Goal: Information Seeking & Learning: Learn about a topic

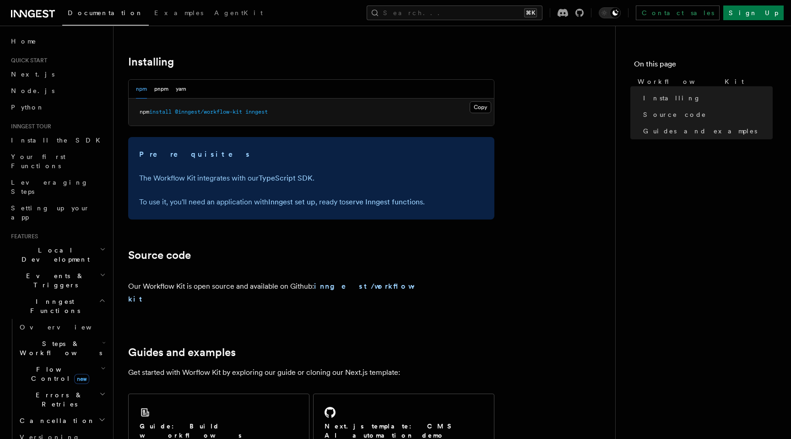
scroll to position [326, 0]
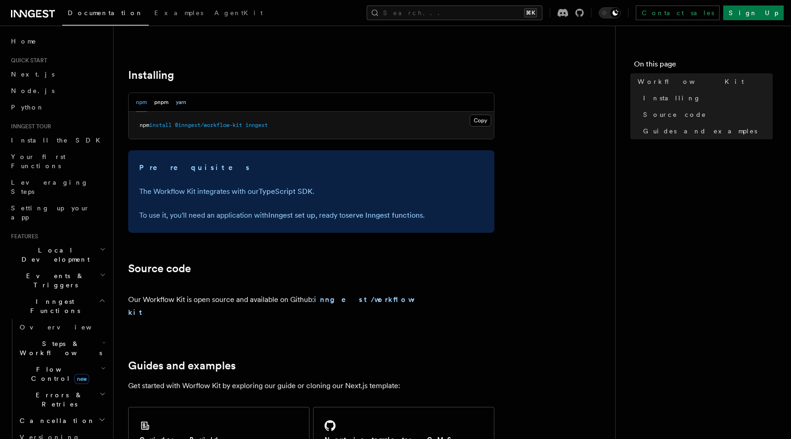
click at [179, 101] on button "yarn" at bounding box center [181, 102] width 11 height 19
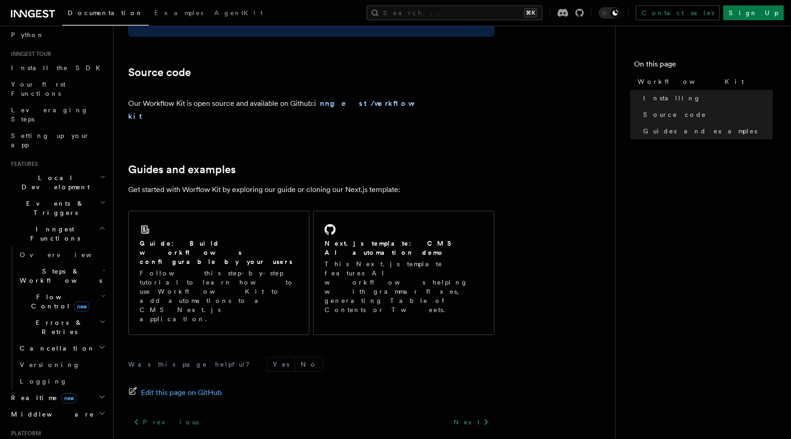
scroll to position [534, 0]
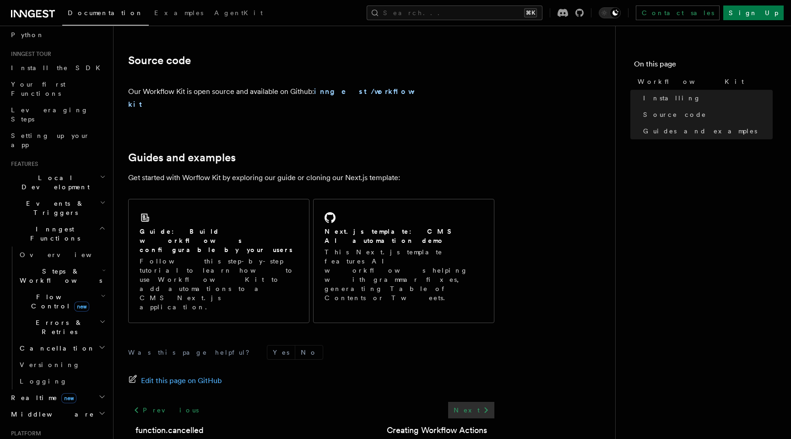
click at [474, 402] on link "Next" at bounding box center [471, 410] width 46 height 16
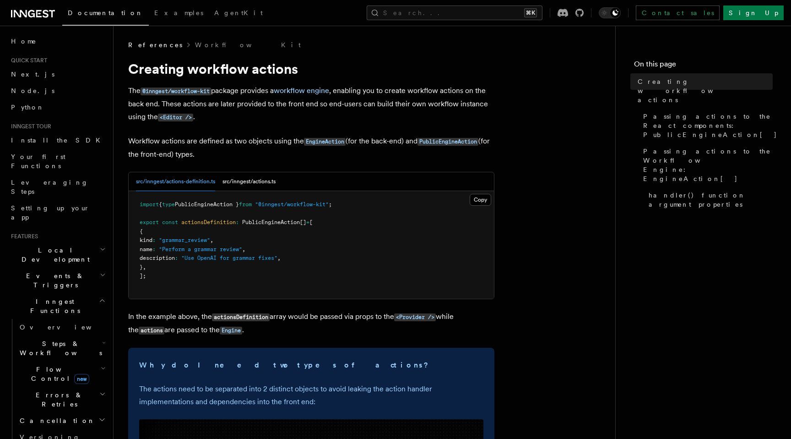
click at [33, 16] on icon at bounding box center [31, 13] width 7 height 7
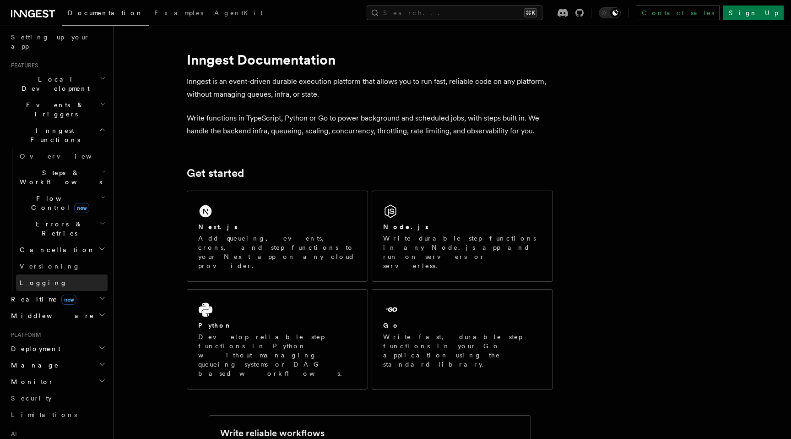
scroll to position [177, 0]
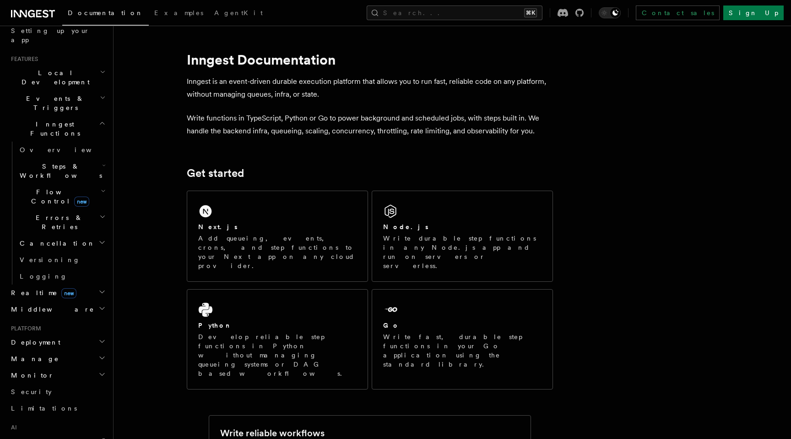
click at [32, 337] on span "Deployment" at bounding box center [33, 341] width 53 height 9
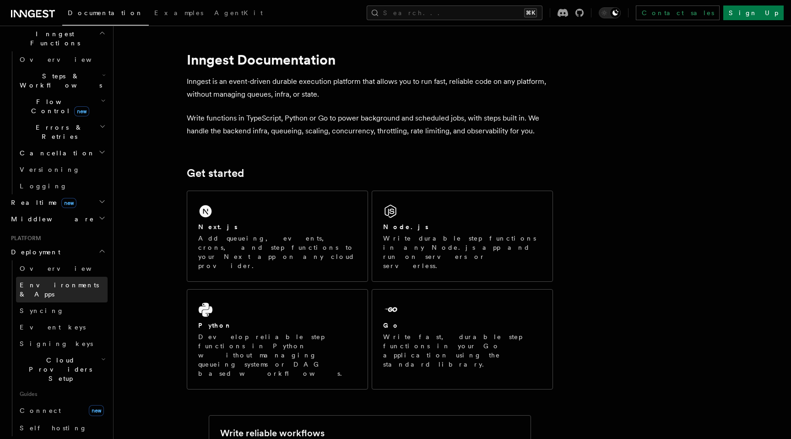
scroll to position [269, 0]
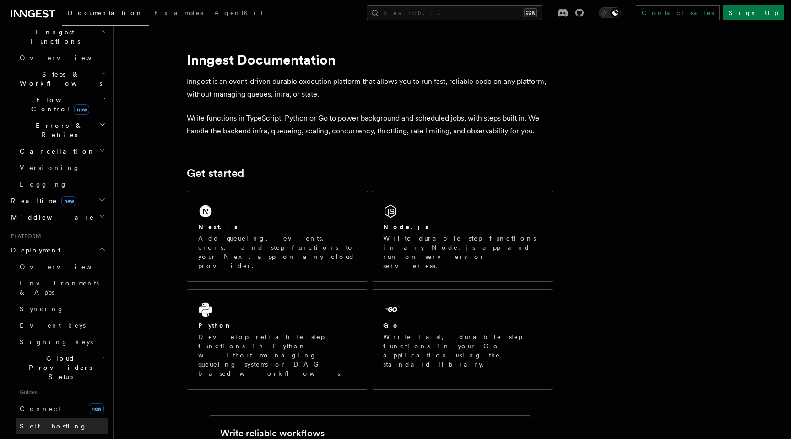
click at [47, 422] on span "Self hosting" at bounding box center [53, 425] width 67 height 7
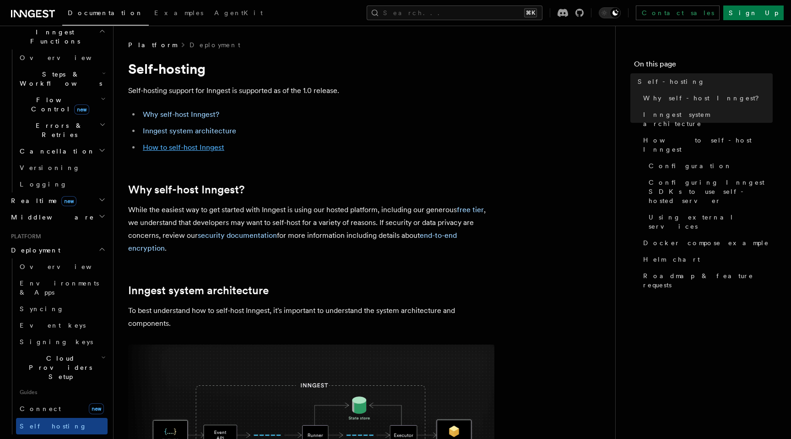
click at [195, 146] on link "How to self-host Inngest" at bounding box center [184, 147] width 82 height 9
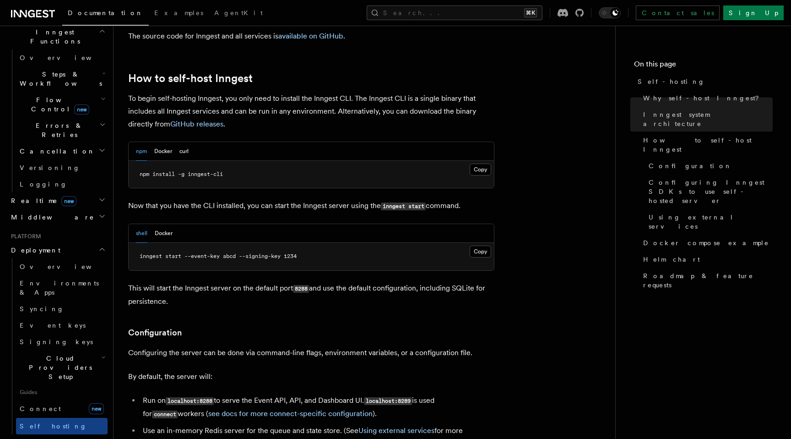
scroll to position [891, 0]
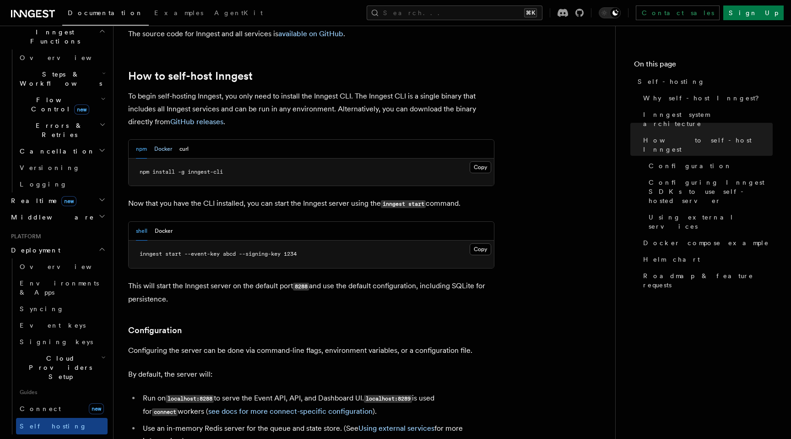
click at [168, 140] on button "Docker" at bounding box center [163, 149] width 18 height 19
click at [141, 140] on button "npm" at bounding box center [141, 149] width 11 height 19
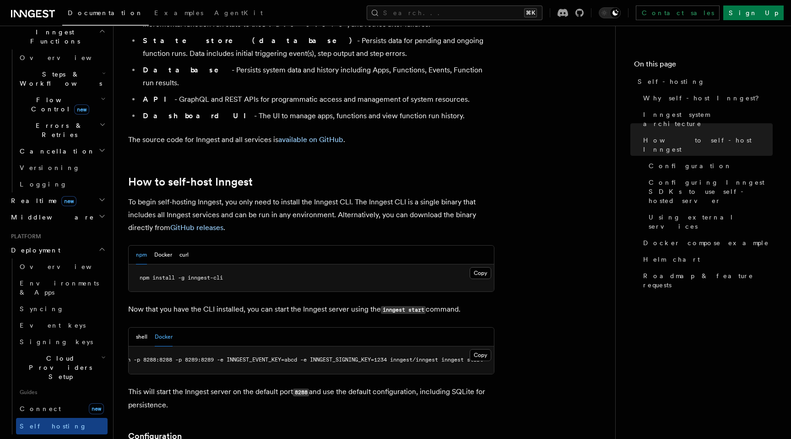
scroll to position [765, 0]
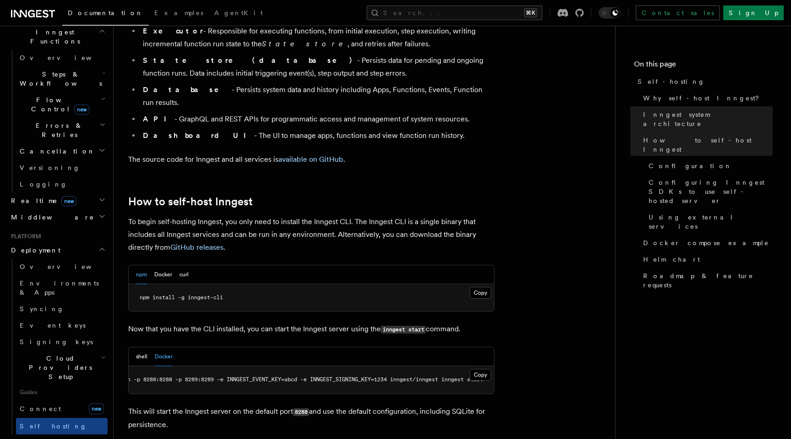
click at [178, 294] on span "npm install -g inngest-cli" at bounding box center [181, 297] width 83 height 6
click at [478, 287] on button "Copy Copied" at bounding box center [481, 293] width 22 height 12
click at [386, 326] on code "inngest start" at bounding box center [403, 330] width 45 height 8
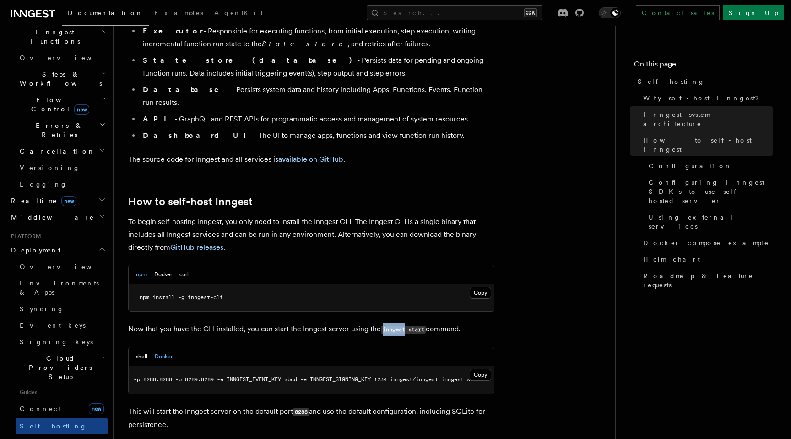
click at [386, 326] on code "inngest start" at bounding box center [403, 330] width 45 height 8
click at [425, 326] on code "inngest start" at bounding box center [403, 330] width 45 height 8
copy p "inngest start"
click at [406, 326] on code "inngest start" at bounding box center [403, 330] width 45 height 8
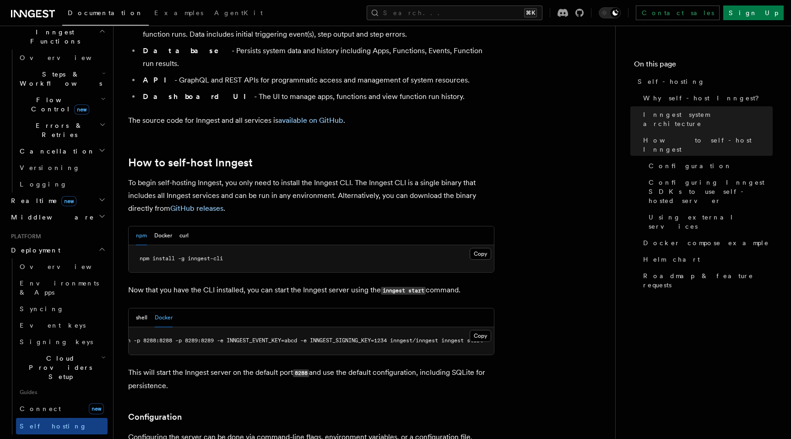
scroll to position [806, 0]
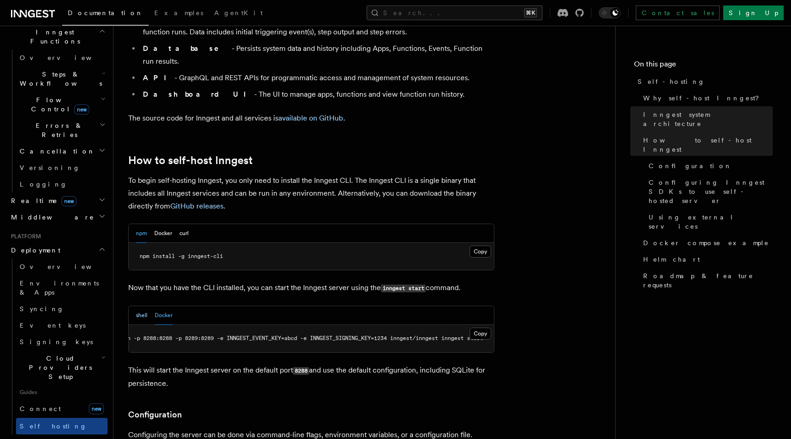
click at [139, 306] on button "shell" at bounding box center [141, 315] width 11 height 19
click at [480, 327] on button "Copy Copied" at bounding box center [481, 333] width 22 height 12
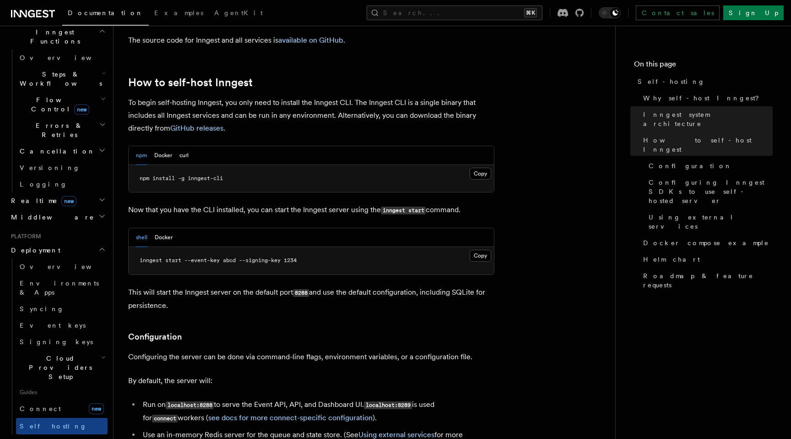
scroll to position [886, 0]
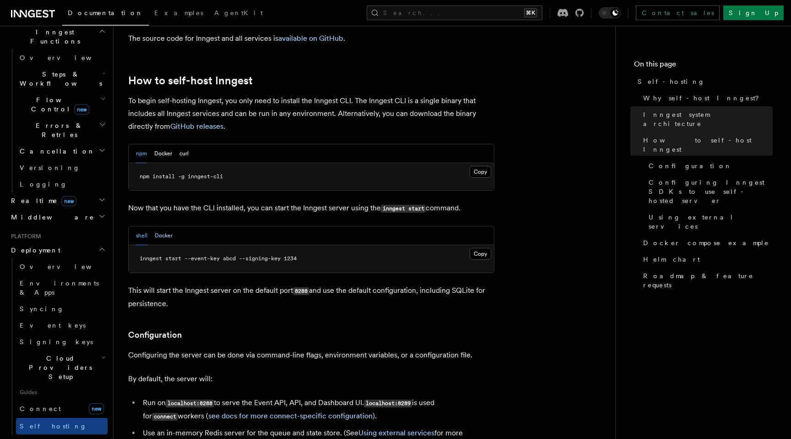
click at [162, 226] on button "Docker" at bounding box center [164, 235] width 18 height 19
click at [184, 144] on button "curl" at bounding box center [183, 153] width 9 height 19
click at [170, 144] on button "Docker" at bounding box center [163, 153] width 18 height 19
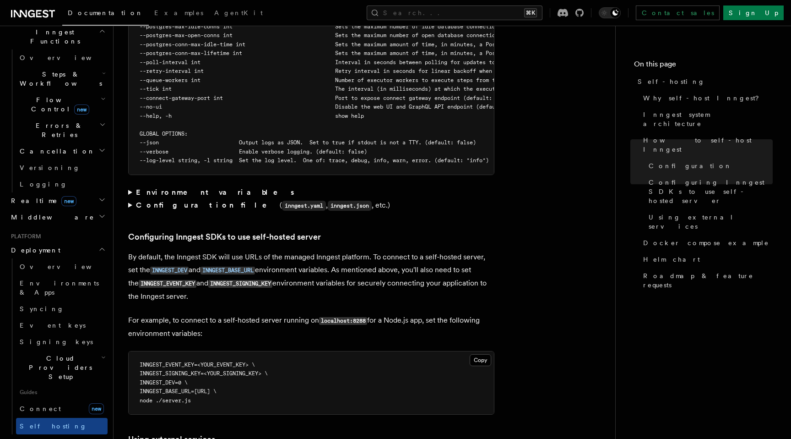
scroll to position [1804, 0]
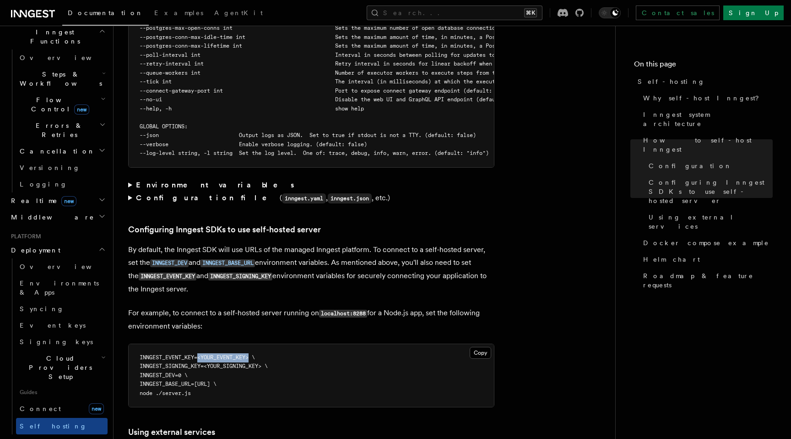
drag, startPoint x: 199, startPoint y: 334, endPoint x: 251, endPoint y: 336, distance: 52.2
click at [251, 354] on span "INNGEST_EVENT_KEY=<YOUR_EVENT_KEY> \" at bounding box center [197, 357] width 115 height 6
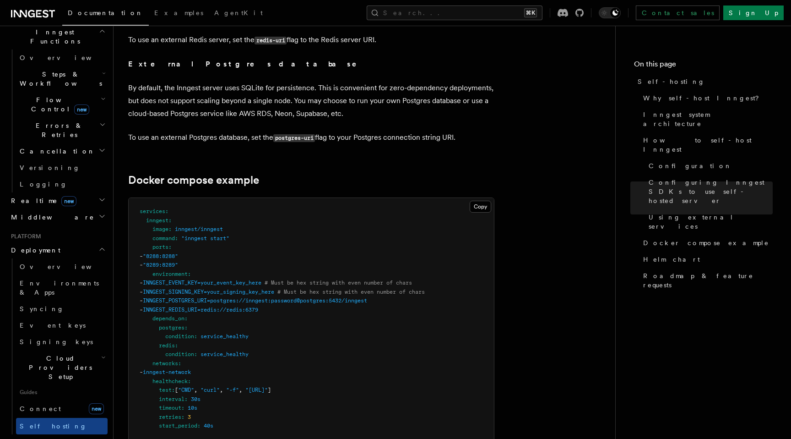
scroll to position [2330, 0]
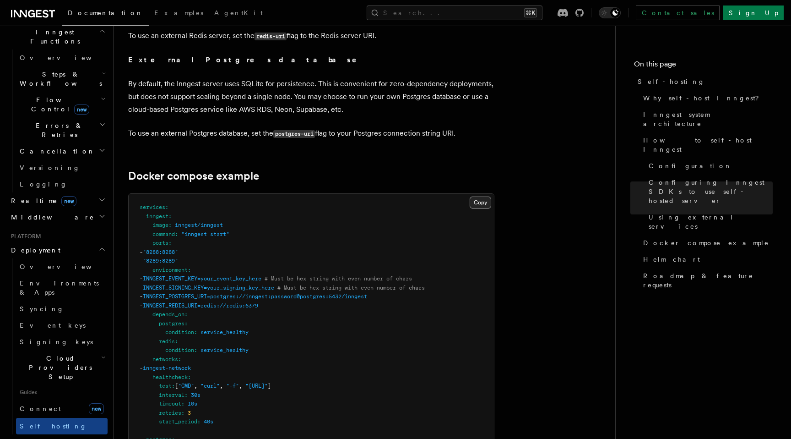
click at [483, 196] on button "Copy Copied" at bounding box center [481, 202] width 22 height 12
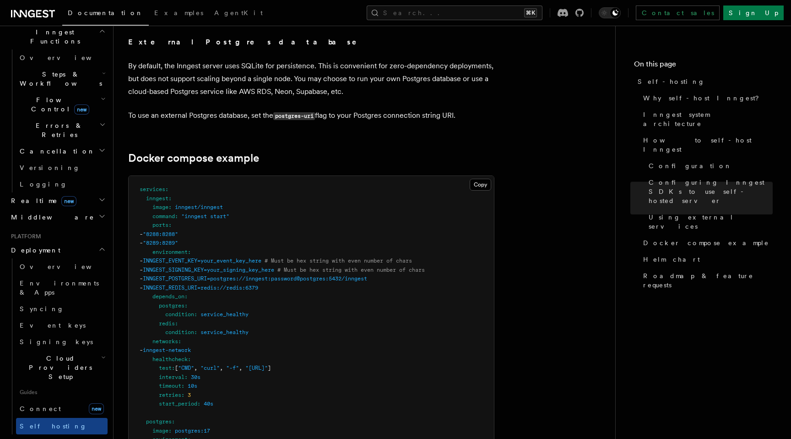
scroll to position [2343, 0]
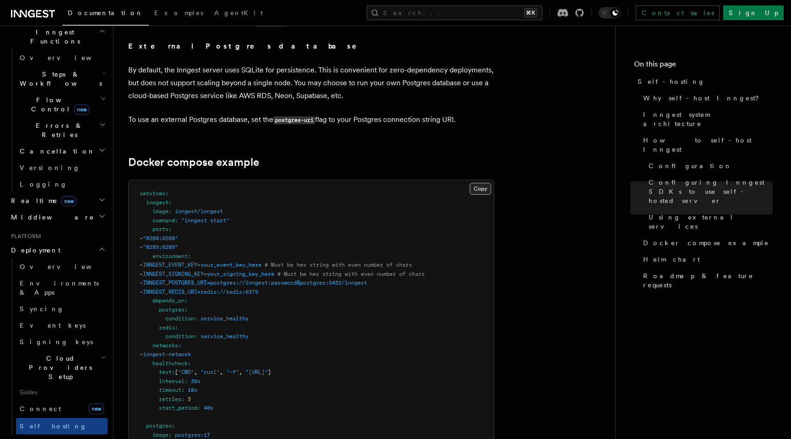
click at [478, 183] on button "Copy Copied" at bounding box center [481, 189] width 22 height 12
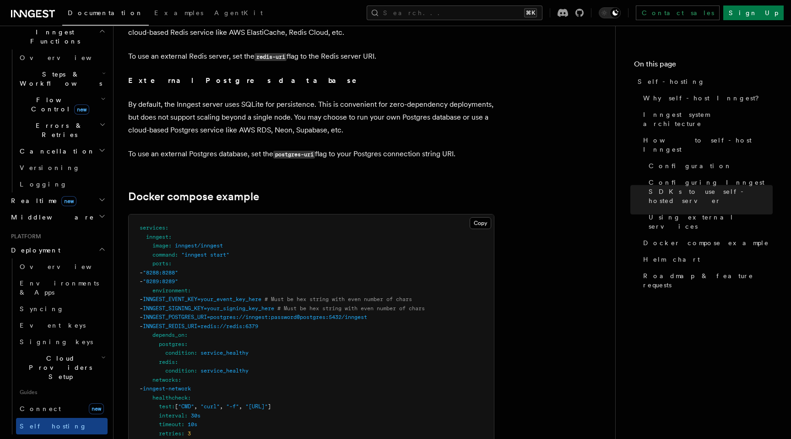
scroll to position [2271, 0]
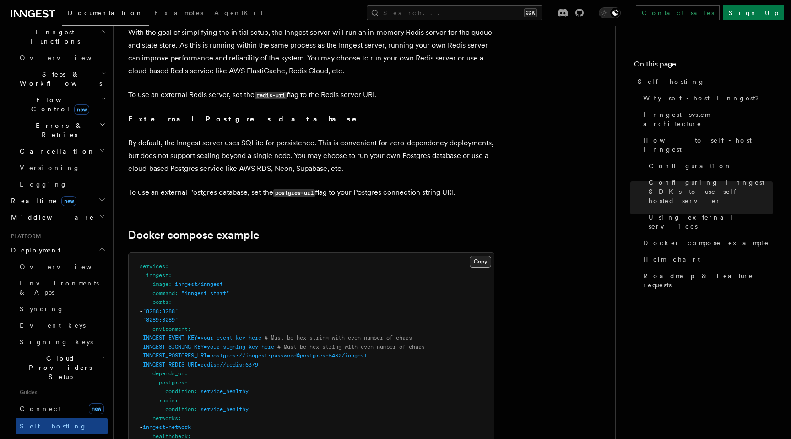
click at [477, 255] on button "Copy Copied" at bounding box center [481, 261] width 22 height 12
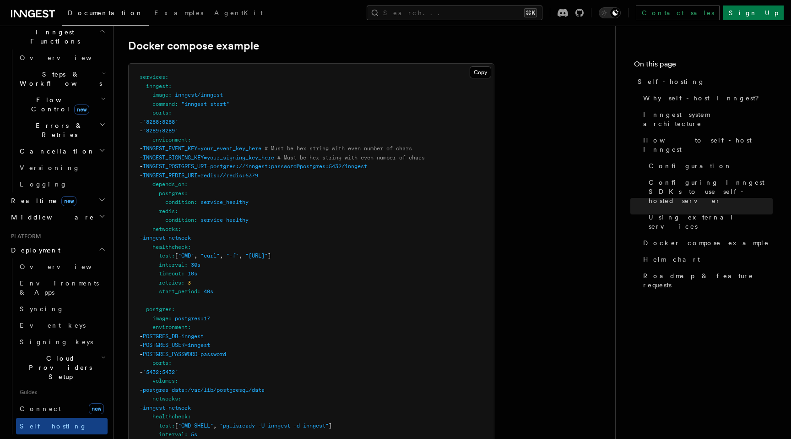
scroll to position [2452, 0]
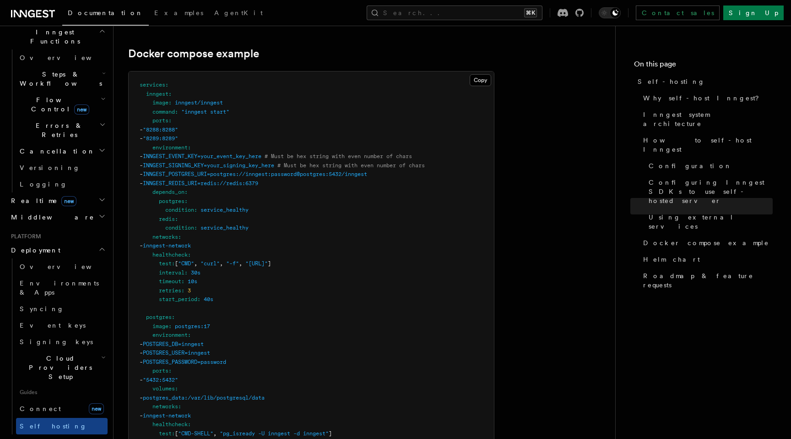
click at [160, 91] on span "inngest" at bounding box center [157, 94] width 22 height 6
copy span "inngest"
click at [66, 434] on h2 "Manage" at bounding box center [57, 442] width 100 height 16
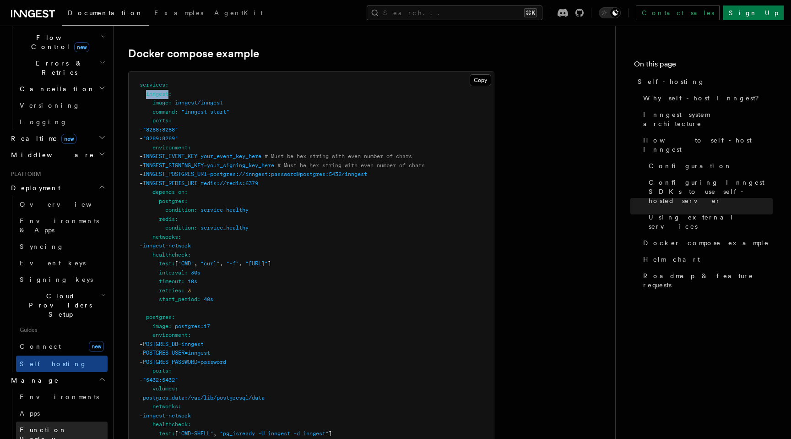
scroll to position [334, 0]
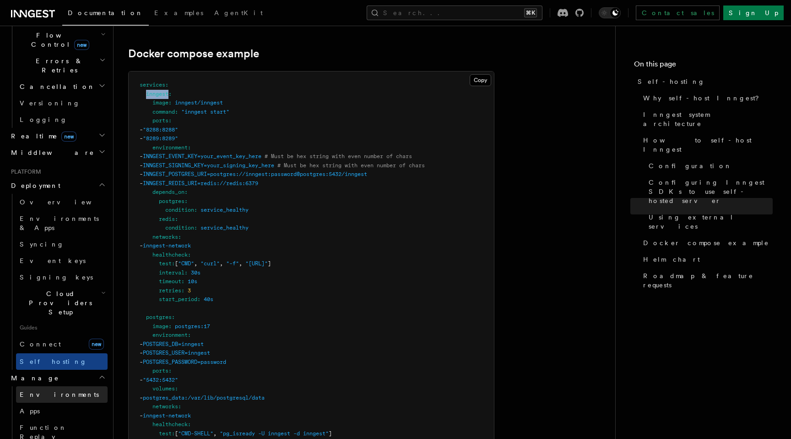
click at [51, 391] on span "Environments" at bounding box center [59, 394] width 79 height 7
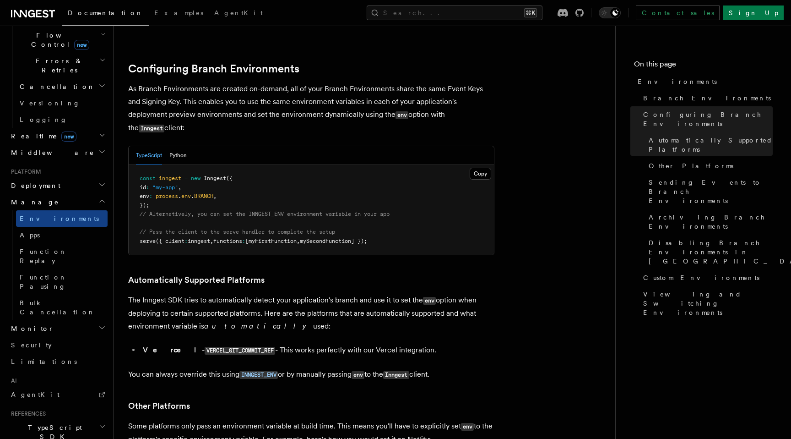
scroll to position [877, 0]
click at [67, 227] on link "Apps" at bounding box center [62, 235] width 92 height 16
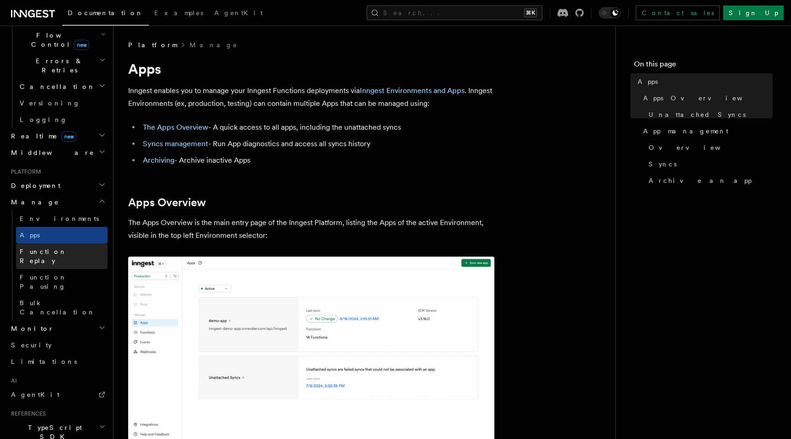
click at [65, 243] on link "Function Replay" at bounding box center [62, 256] width 92 height 26
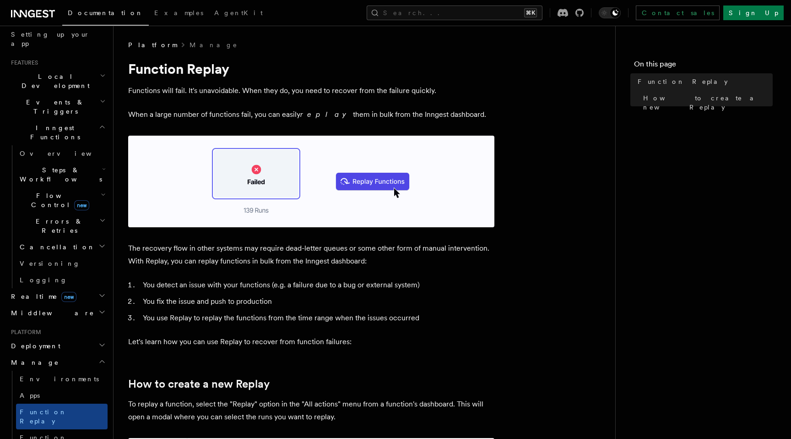
scroll to position [41, 0]
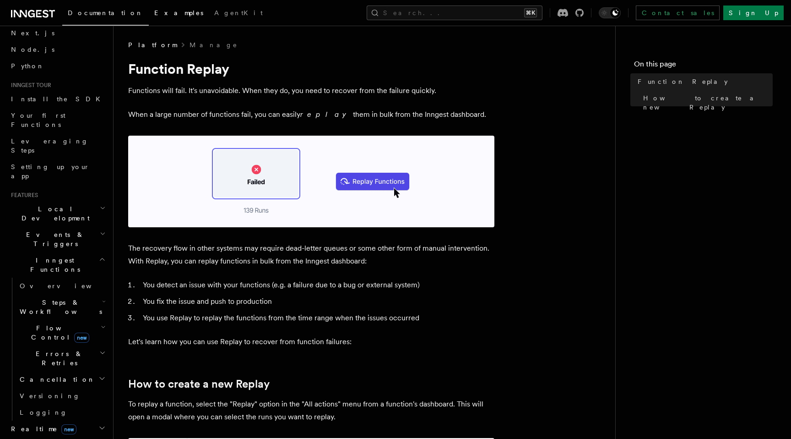
click at [149, 9] on link "Examples" at bounding box center [179, 14] width 60 height 22
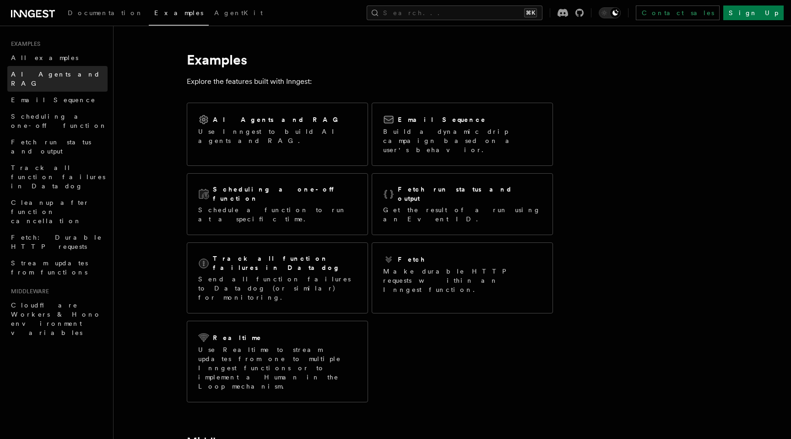
click at [44, 76] on span "AI Agents and RAG" at bounding box center [55, 79] width 89 height 16
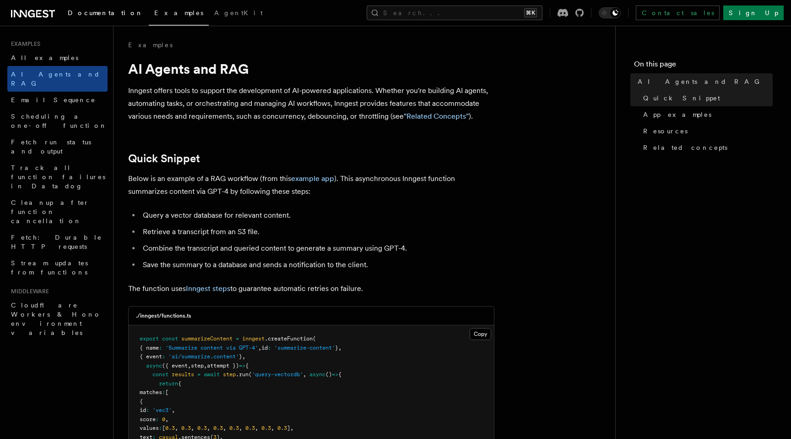
click at [94, 14] on span "Documentation" at bounding box center [106, 12] width 76 height 7
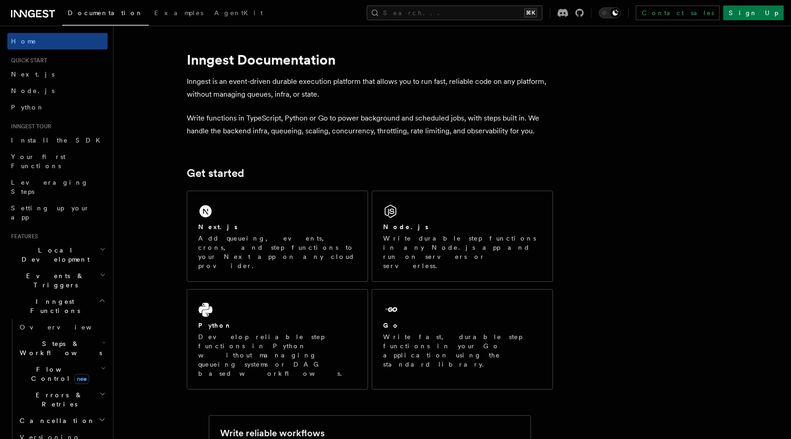
click at [32, 9] on icon at bounding box center [33, 13] width 44 height 11
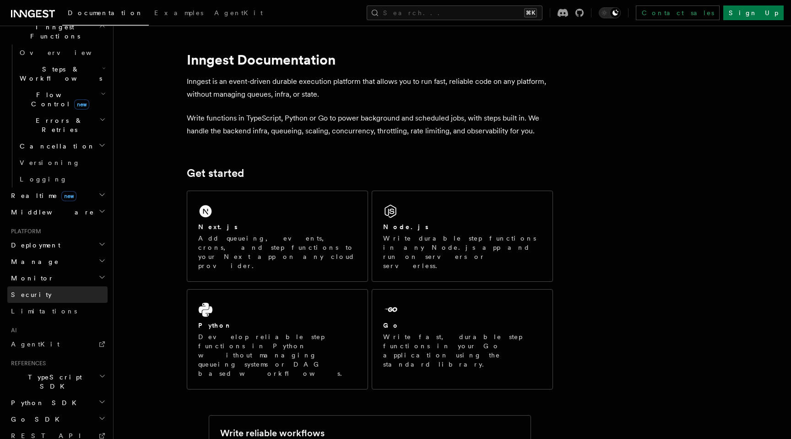
scroll to position [275, 0]
click at [83, 186] on h2 "Realtime new" at bounding box center [57, 194] width 100 height 16
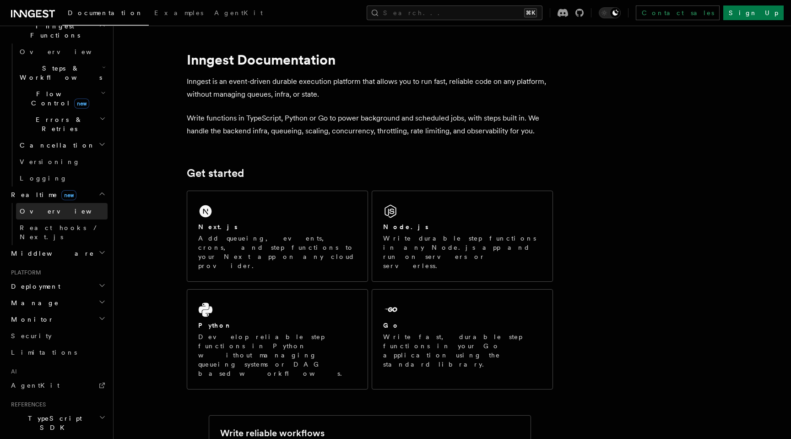
click at [63, 203] on link "Overview" at bounding box center [62, 211] width 92 height 16
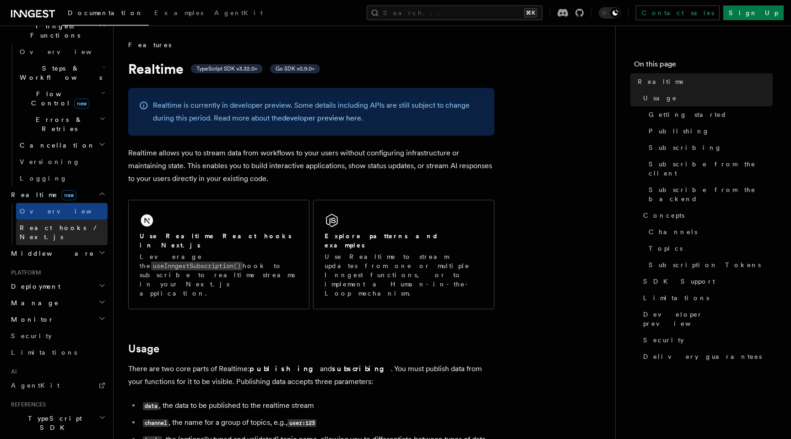
click at [66, 224] on span "React hooks / Next.js" at bounding box center [60, 232] width 81 height 16
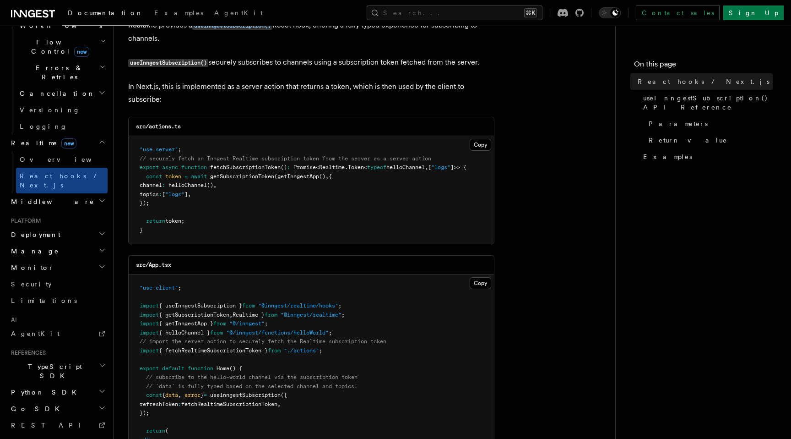
scroll to position [68, 0]
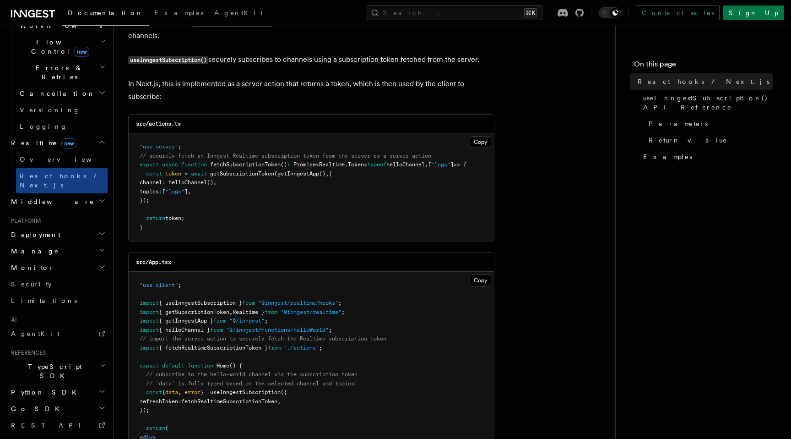
click at [78, 226] on h2 "Deployment" at bounding box center [57, 234] width 100 height 16
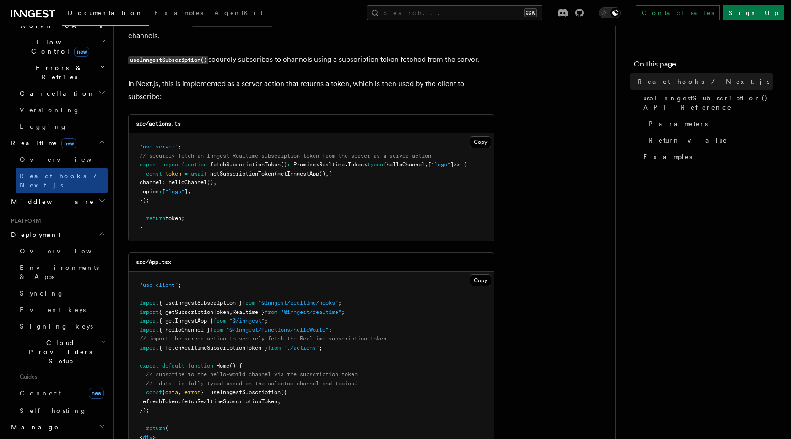
click at [92, 334] on h2 "Cloud Providers Setup" at bounding box center [62, 351] width 92 height 35
click at [54, 374] on span "Cloudflare Pages" at bounding box center [61, 382] width 67 height 16
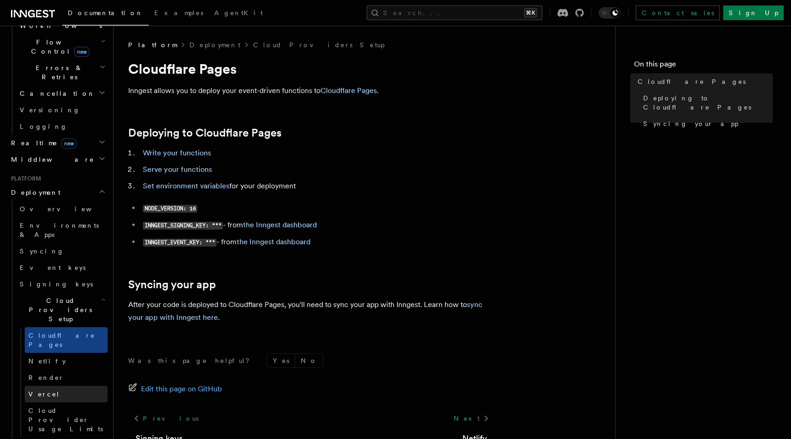
click at [45, 390] on span "Vercel" at bounding box center [44, 393] width 32 height 7
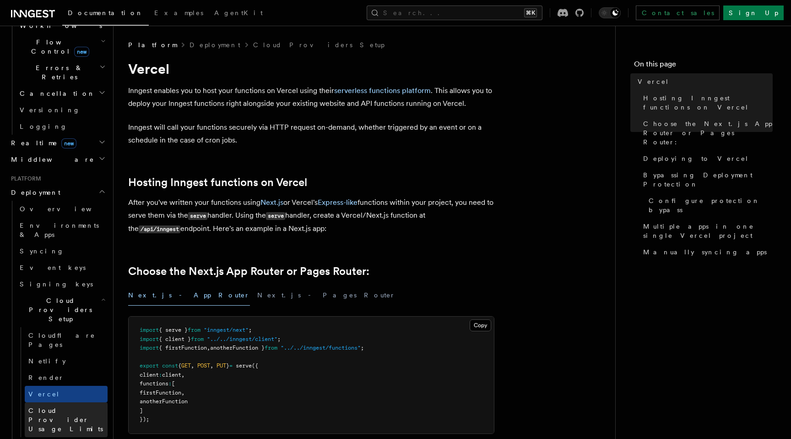
scroll to position [347, 0]
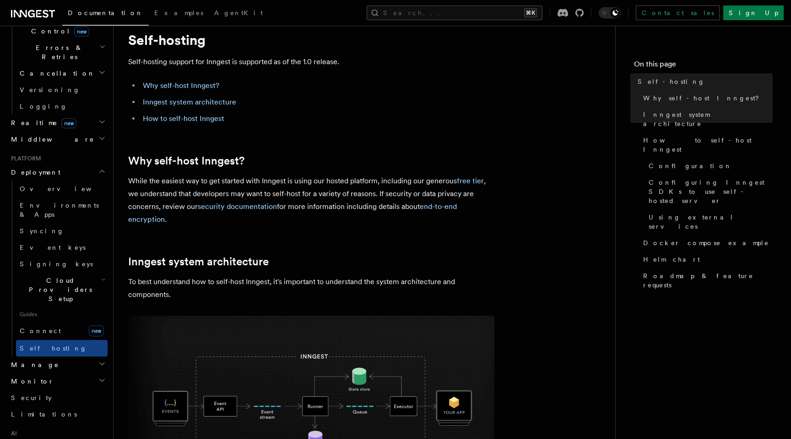
scroll to position [29, 0]
click at [253, 207] on link "security documentation" at bounding box center [237, 205] width 79 height 9
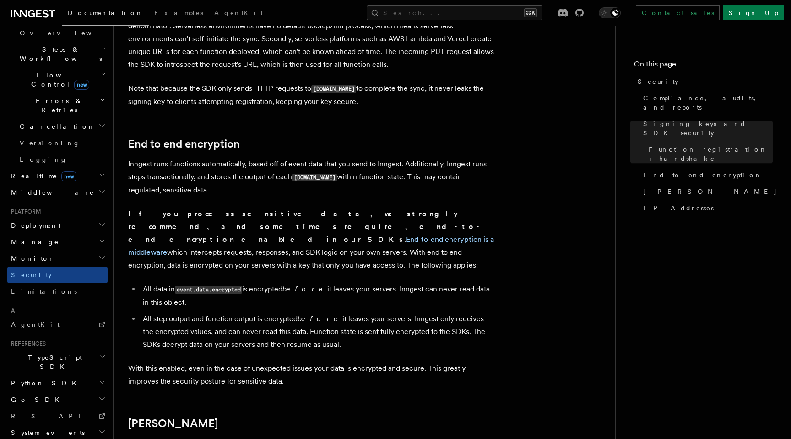
scroll to position [642, 0]
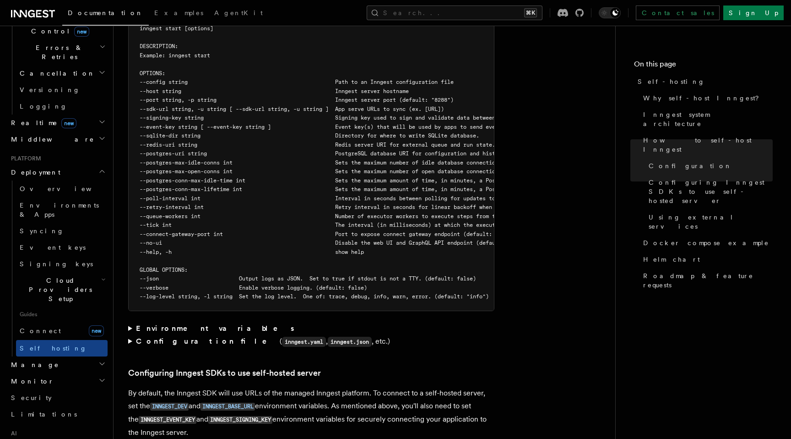
scroll to position [1661, 0]
click at [129, 321] on summary "Environment variables" at bounding box center [311, 327] width 366 height 13
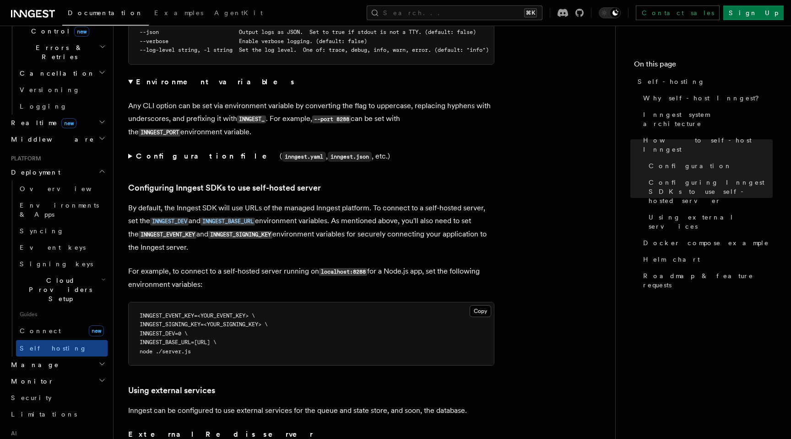
scroll to position [1907, 0]
click at [178, 217] on code "INNGEST_DEV" at bounding box center [169, 221] width 38 height 8
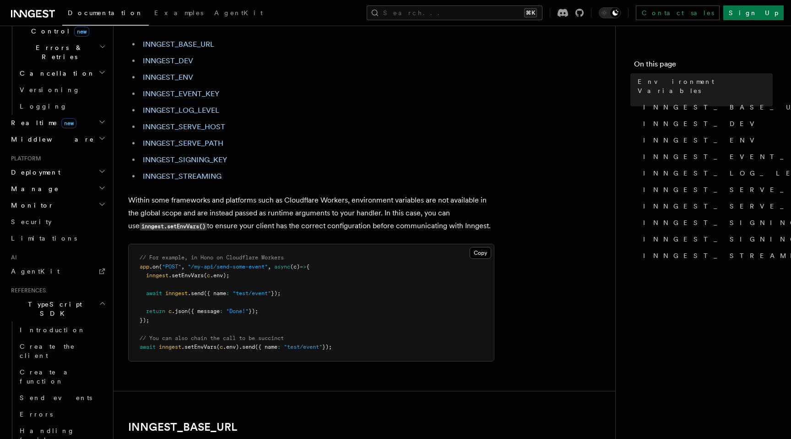
scroll to position [106, 0]
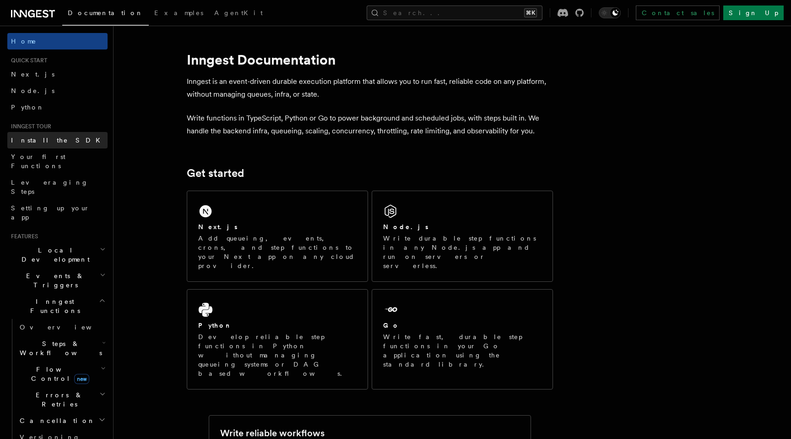
click at [76, 139] on link "Install the SDK" at bounding box center [57, 140] width 100 height 16
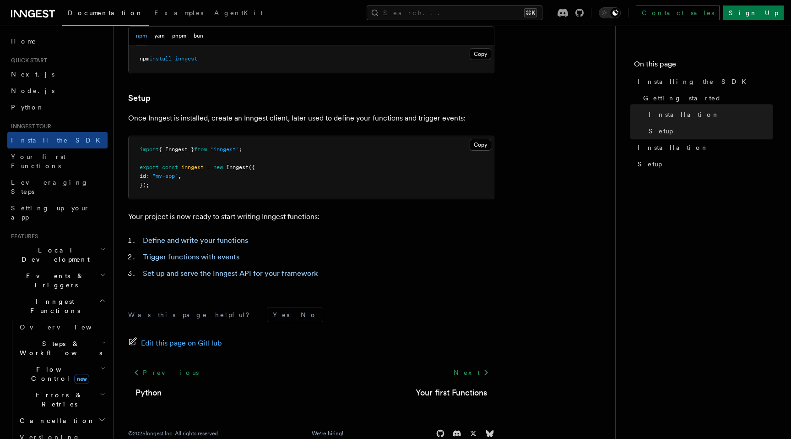
scroll to position [323, 0]
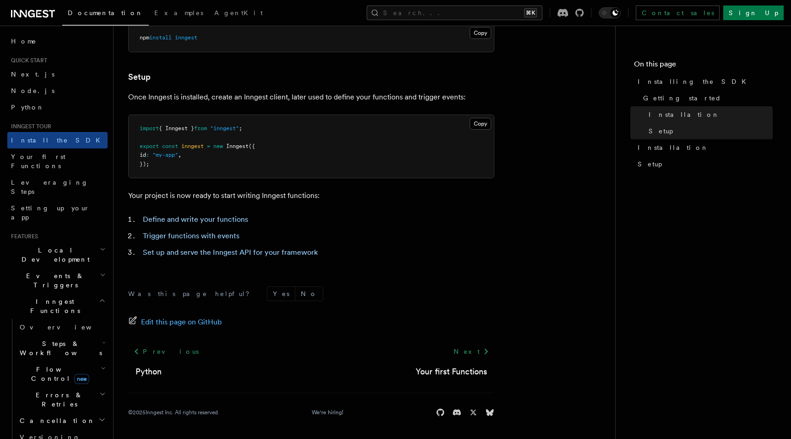
click at [51, 271] on span "Events & Triggers" at bounding box center [53, 280] width 92 height 18
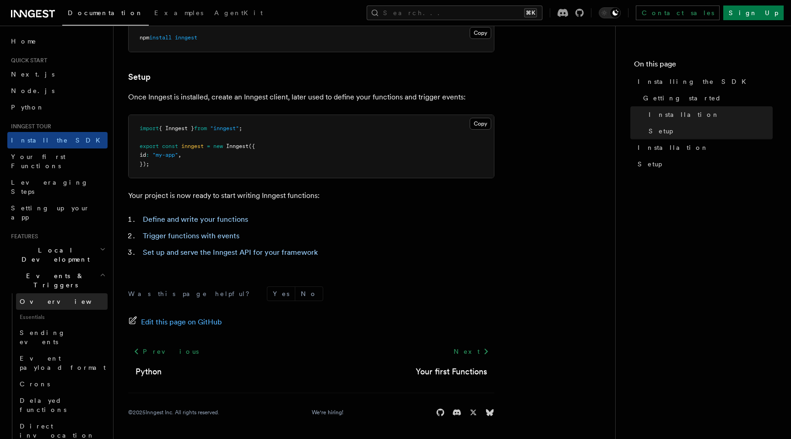
click at [53, 293] on link "Overview" at bounding box center [62, 301] width 92 height 16
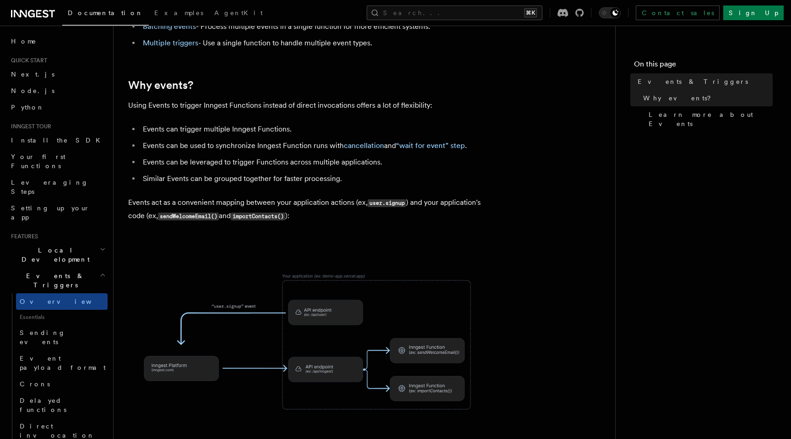
scroll to position [304, 0]
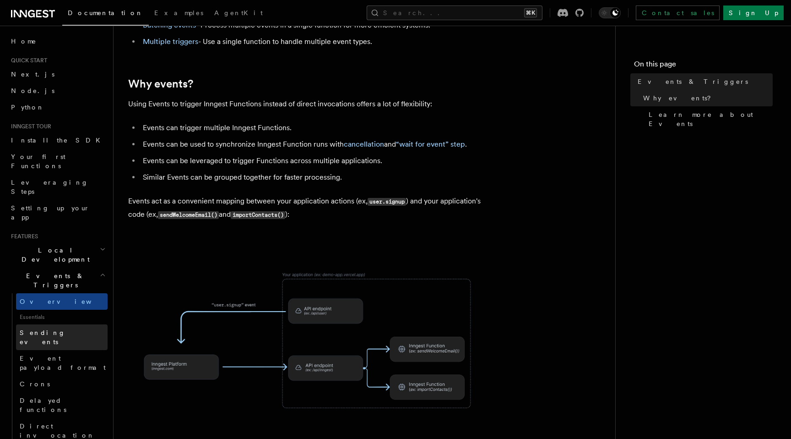
click at [72, 324] on link "Sending events" at bounding box center [62, 337] width 92 height 26
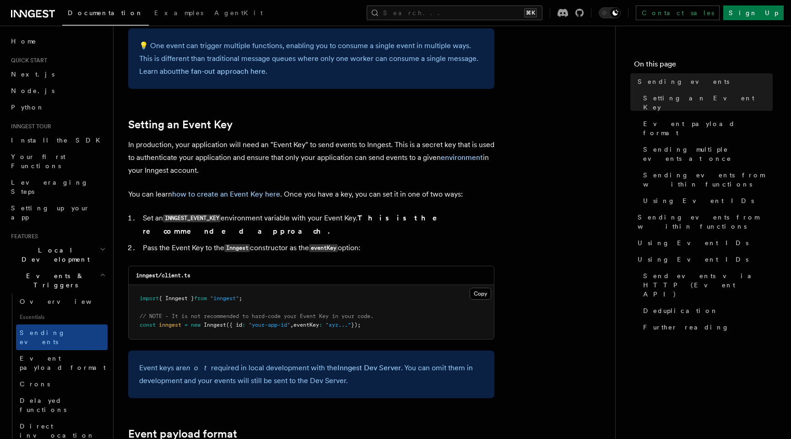
scroll to position [630, 0]
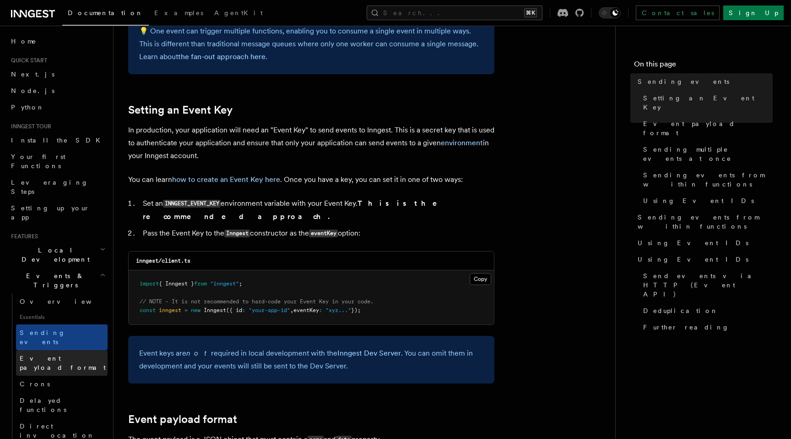
click at [65, 354] on span "Event payload format" at bounding box center [63, 362] width 86 height 16
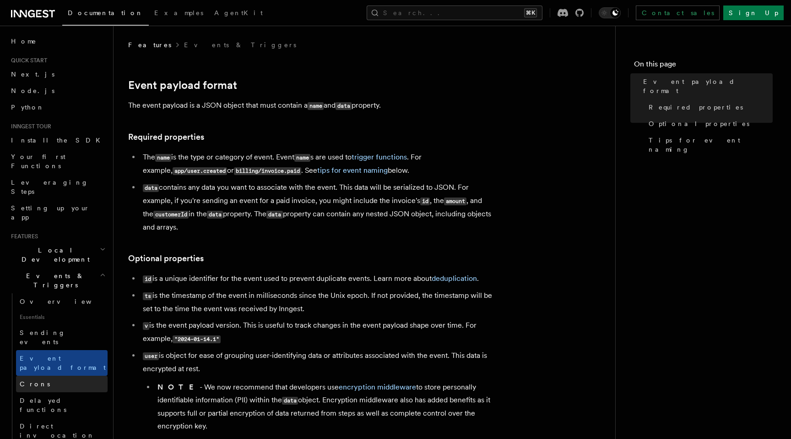
click at [48, 375] on link "Crons" at bounding box center [62, 383] width 92 height 16
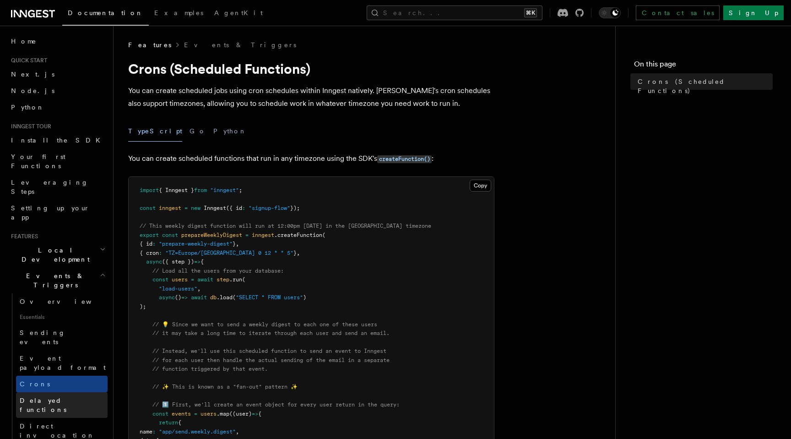
click at [61, 397] on span "Delayed functions" at bounding box center [43, 405] width 47 height 16
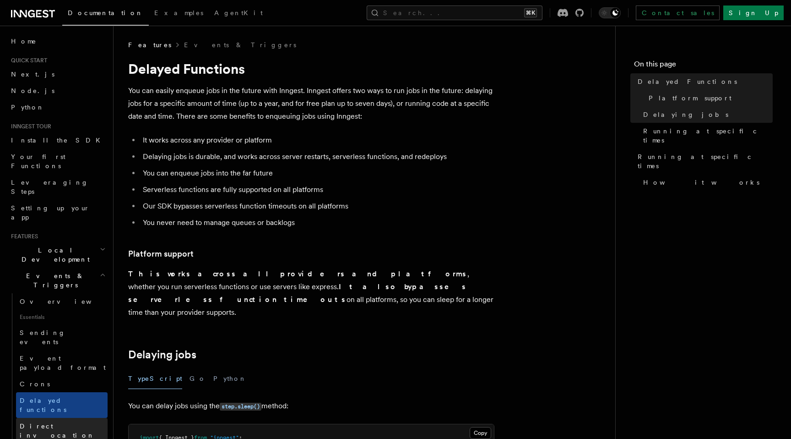
click at [62, 422] on span "Direct invocation" at bounding box center [57, 430] width 75 height 16
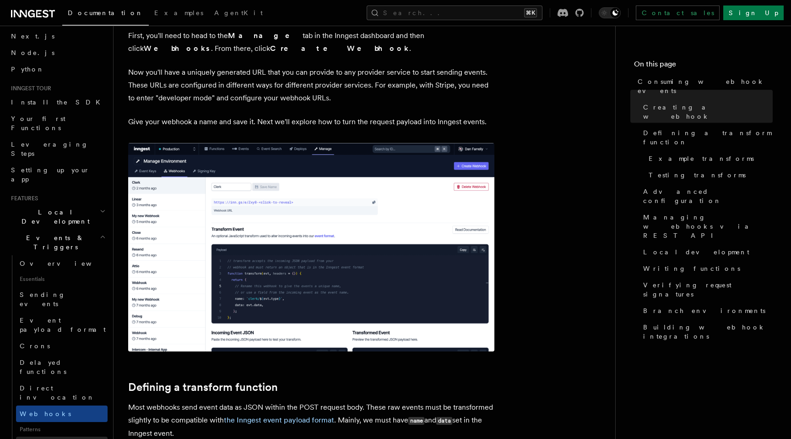
scroll to position [60, 0]
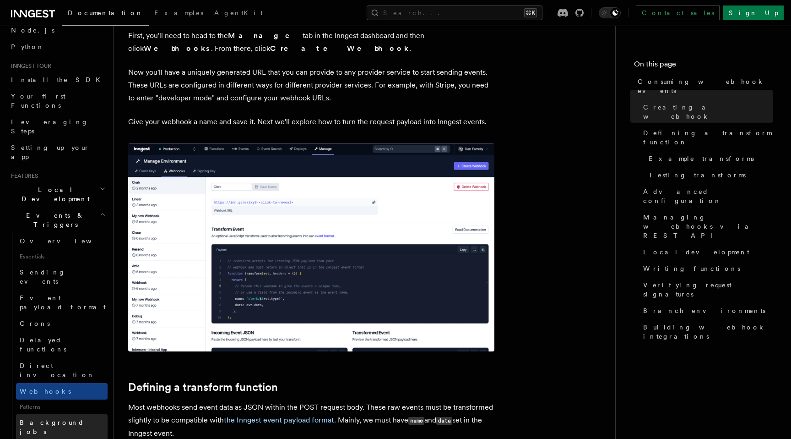
click at [50, 418] on span "Background jobs" at bounding box center [52, 426] width 65 height 16
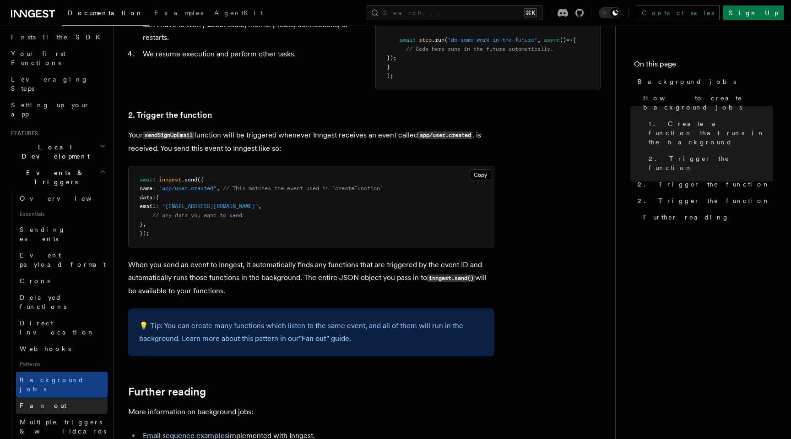
scroll to position [106, 0]
click at [44, 394] on link "Fan out" at bounding box center [62, 402] width 92 height 16
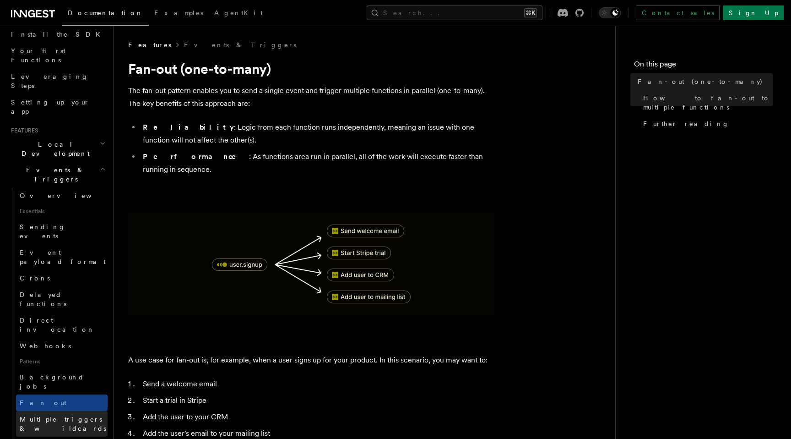
click at [52, 411] on link "Multiple triggers & wildcards" at bounding box center [62, 424] width 92 height 26
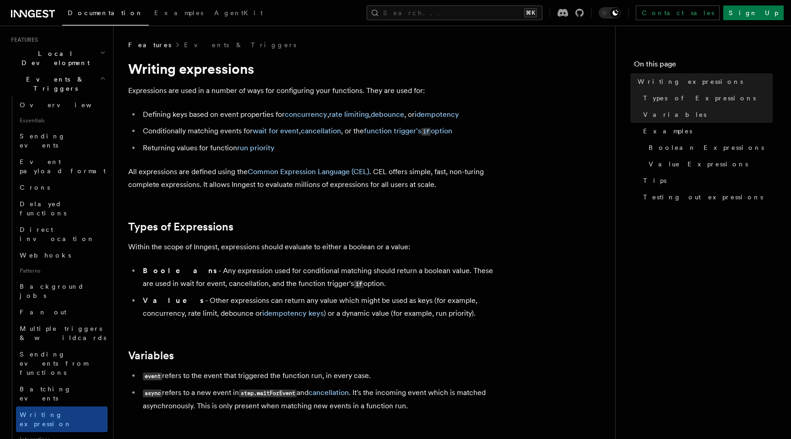
scroll to position [198, 0]
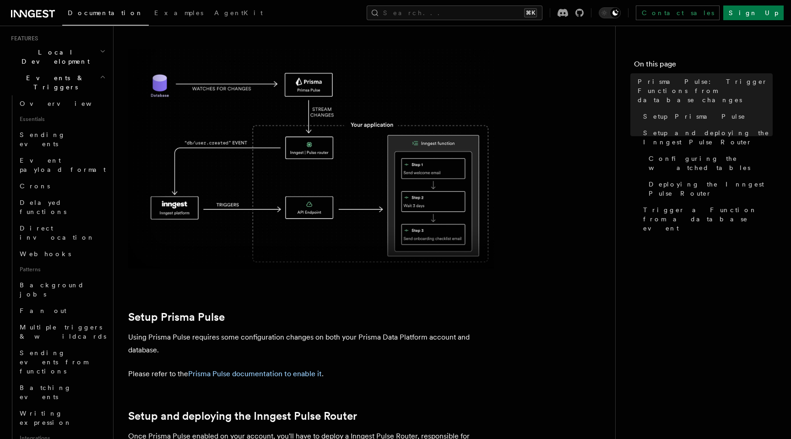
scroll to position [135, 0]
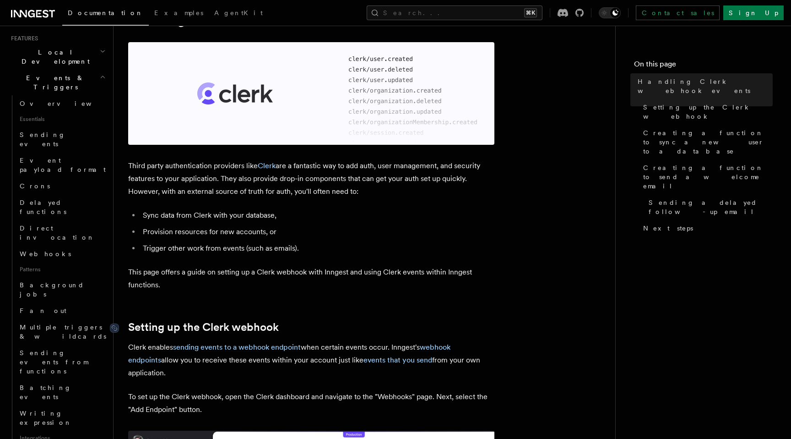
scroll to position [72, 0]
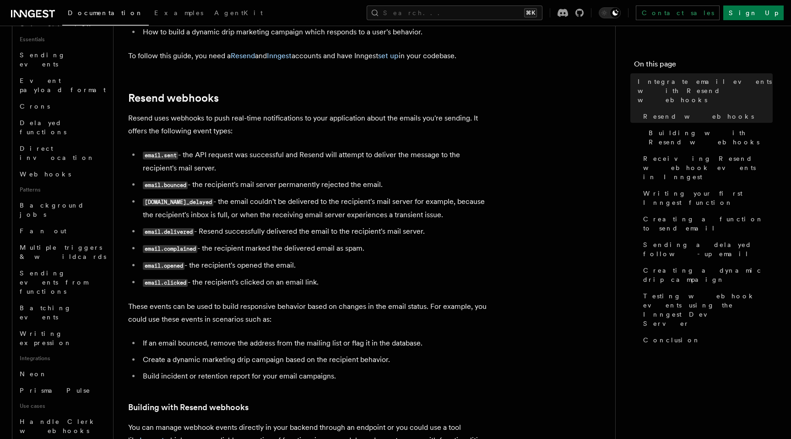
scroll to position [283, 0]
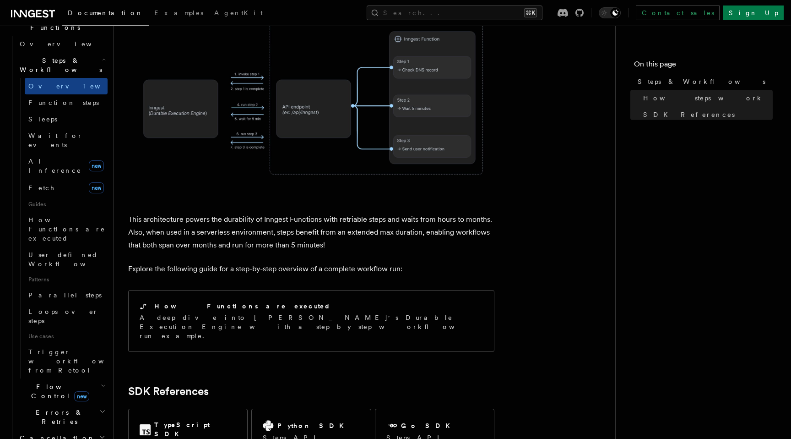
scroll to position [781, 0]
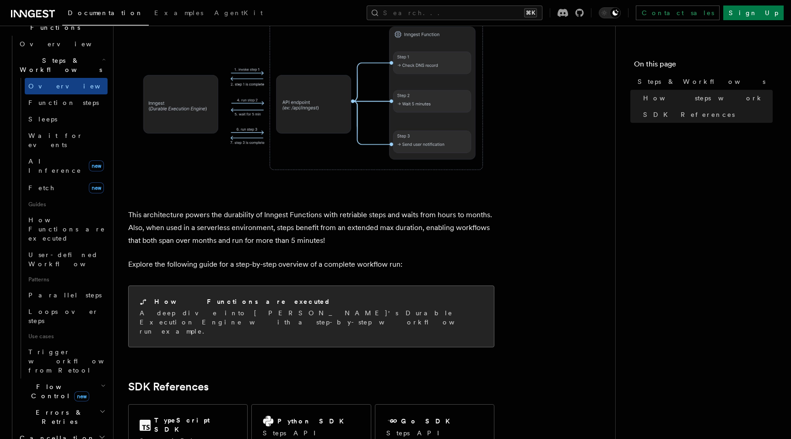
click at [222, 297] on h2 "How Functions are executed" at bounding box center [242, 301] width 177 height 9
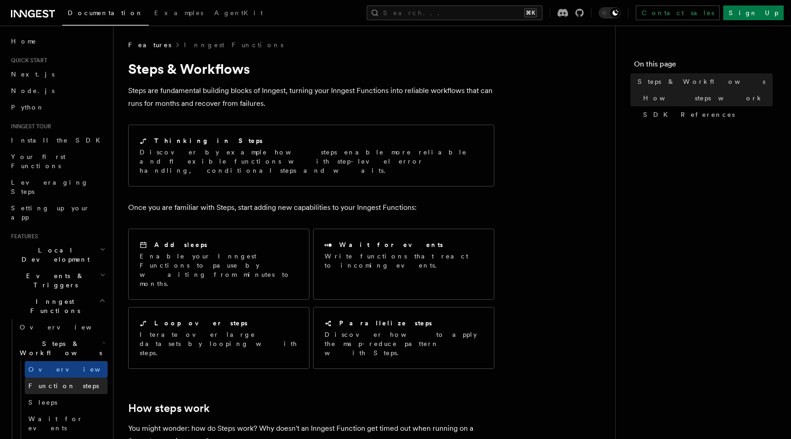
click at [53, 382] on span "Function steps" at bounding box center [63, 385] width 71 height 7
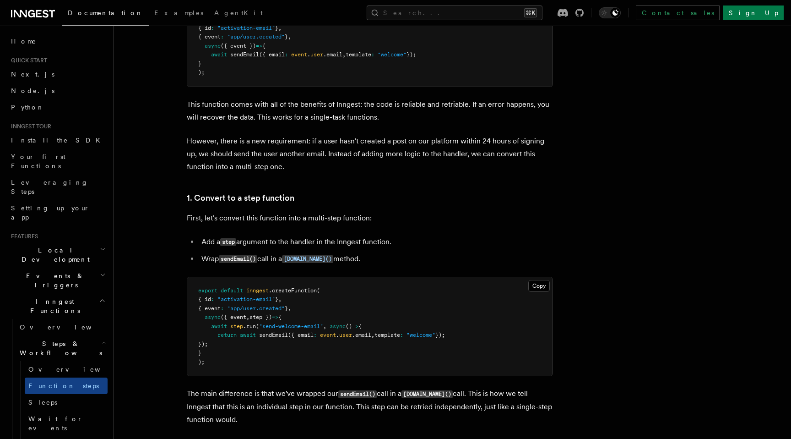
scroll to position [449, 0]
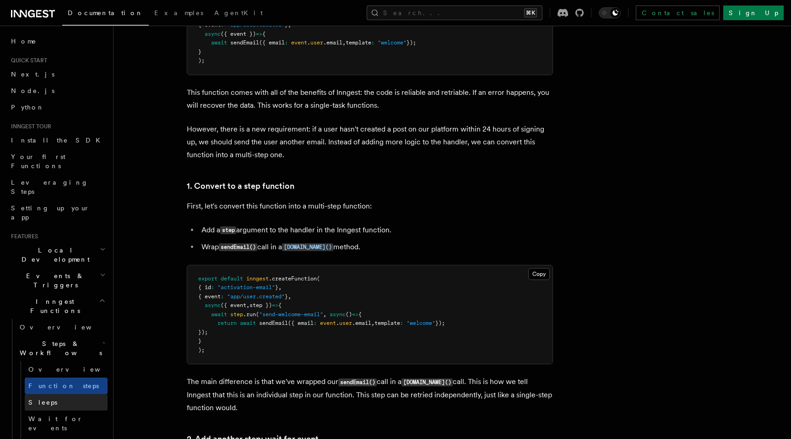
click at [70, 394] on link "Sleeps" at bounding box center [66, 402] width 83 height 16
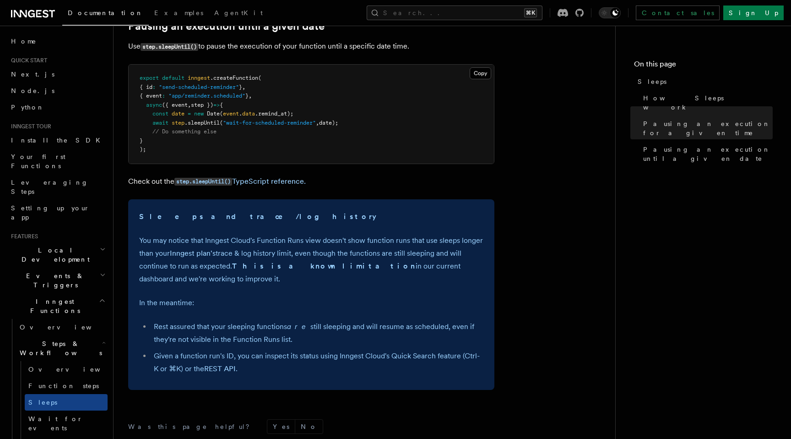
scroll to position [574, 0]
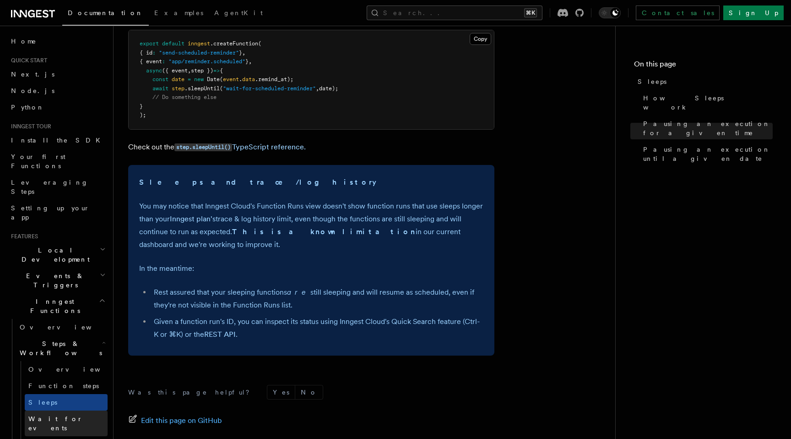
click at [63, 414] on span "Wait for events" at bounding box center [67, 423] width 79 height 18
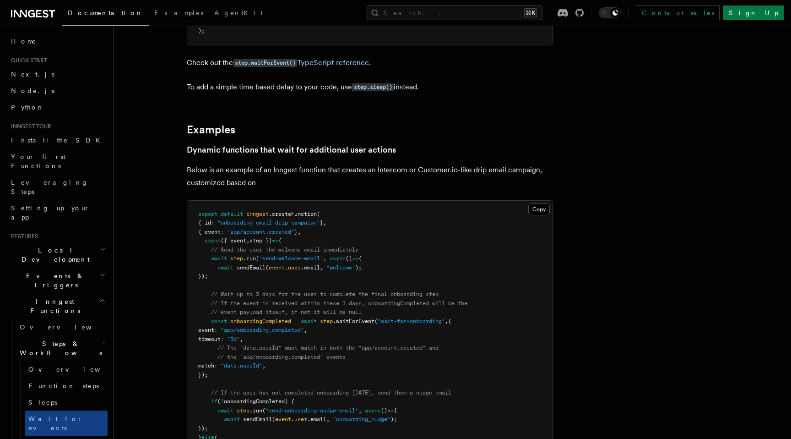
scroll to position [323, 0]
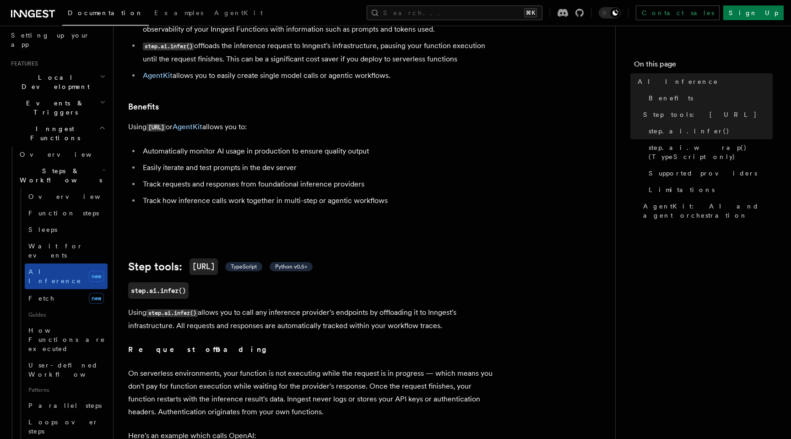
scroll to position [176, 0]
click at [61, 286] on link "Fetch new" at bounding box center [66, 295] width 83 height 18
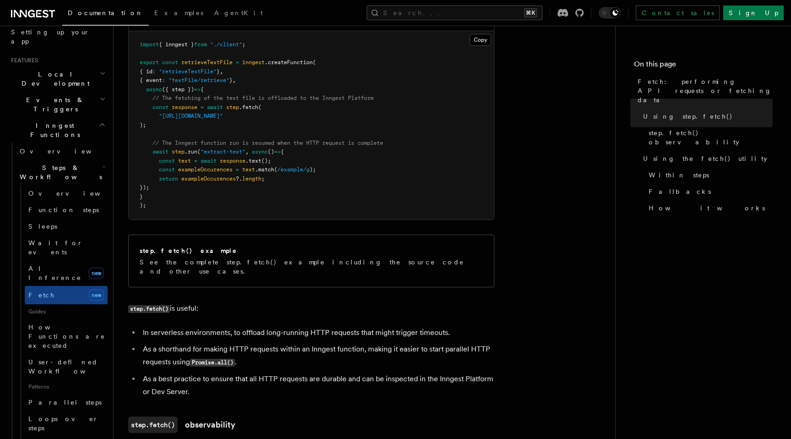
scroll to position [390, 0]
click at [63, 415] on span "Loops over steps" at bounding box center [63, 423] width 70 height 16
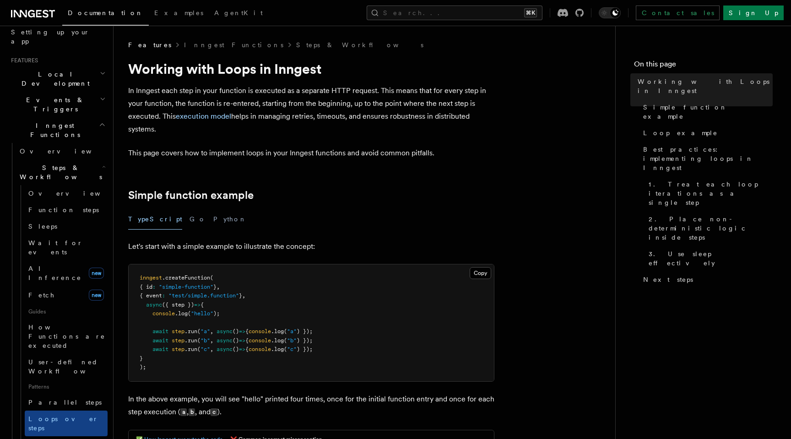
click at [35, 16] on icon at bounding box center [33, 13] width 44 height 11
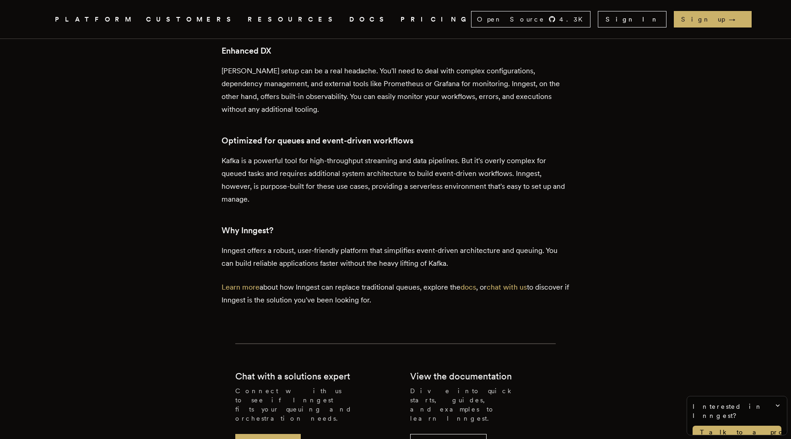
scroll to position [1815, 0]
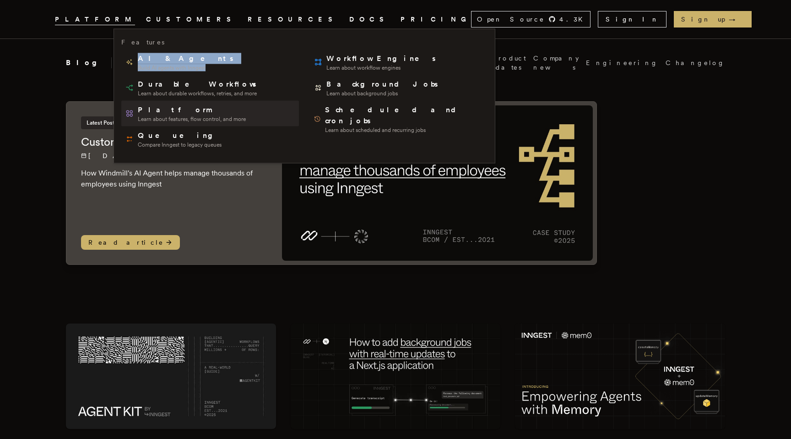
click at [228, 120] on span "Learn about features, flow control, and more" at bounding box center [192, 118] width 108 height 7
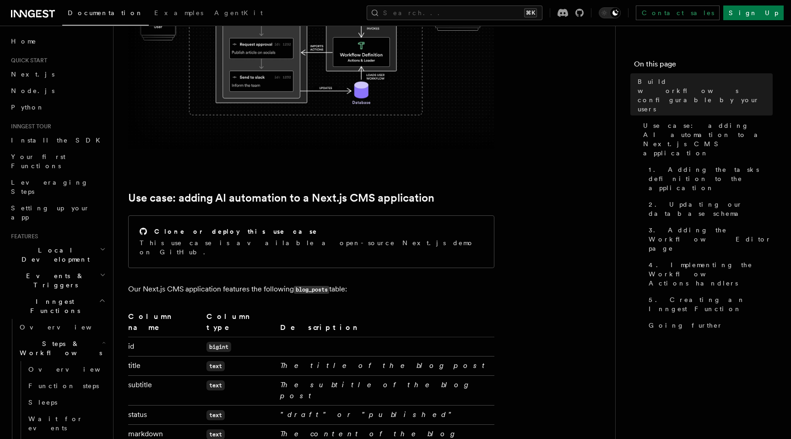
scroll to position [273, 0]
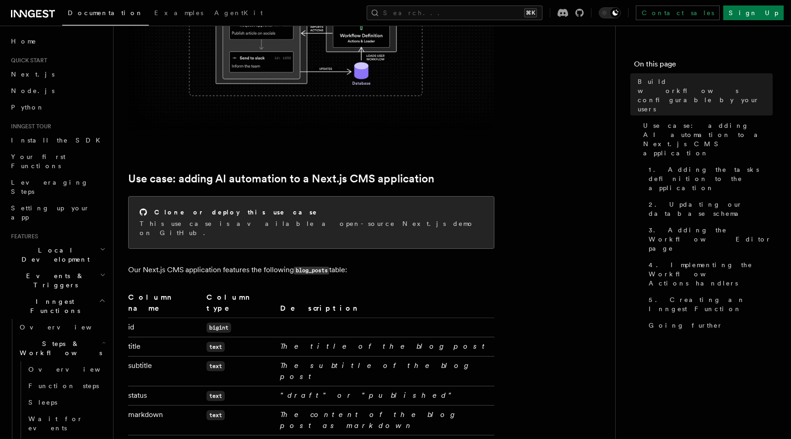
click at [259, 223] on p "This use case is available a open-source Next.js demo on GitHub." at bounding box center [311, 228] width 343 height 18
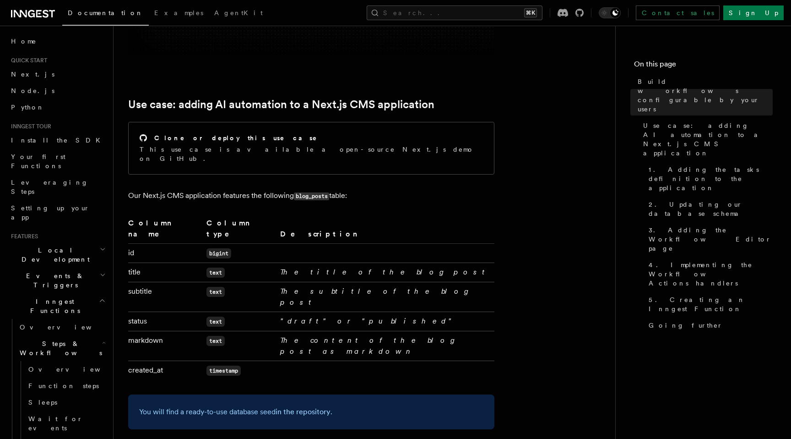
scroll to position [293, 0]
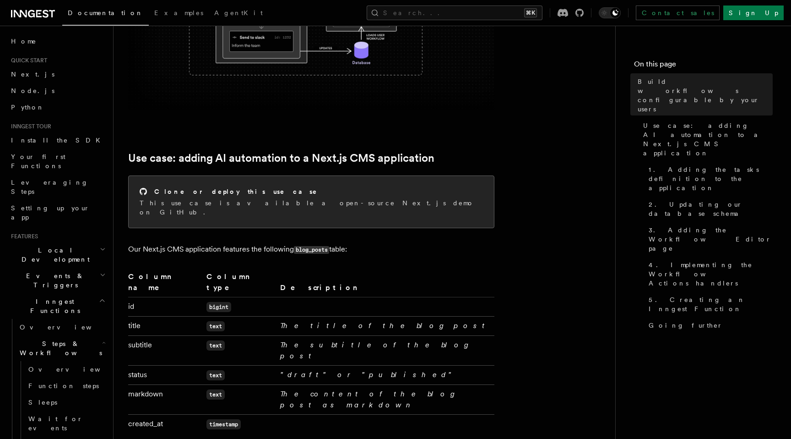
click at [257, 188] on div "Clone or deploy this use case" at bounding box center [311, 192] width 343 height 10
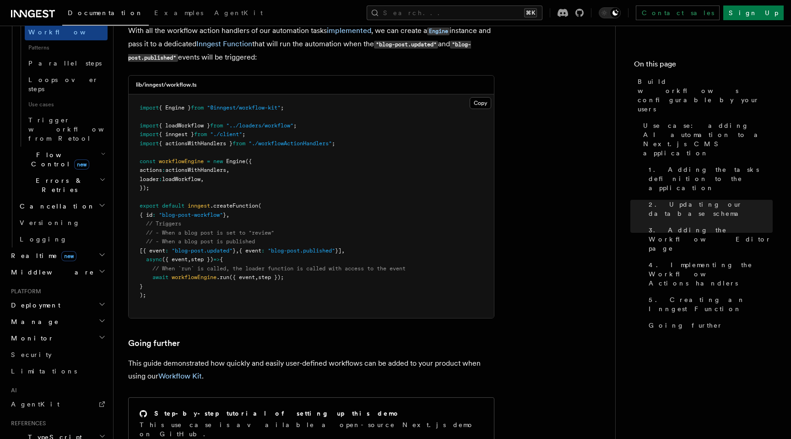
scroll to position [541, 0]
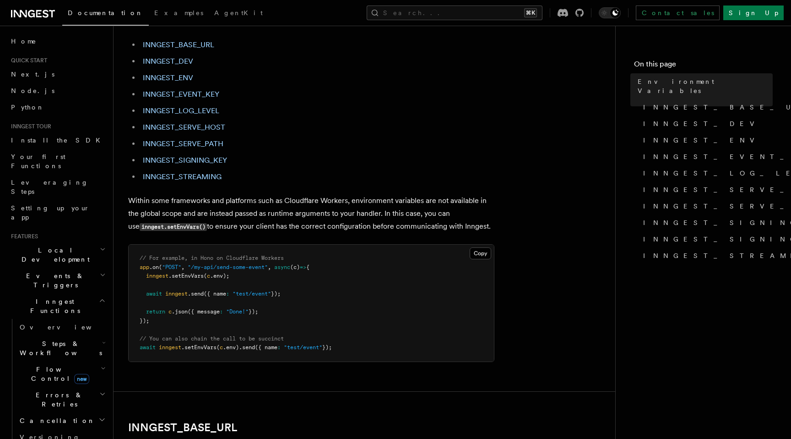
scroll to position [347, 0]
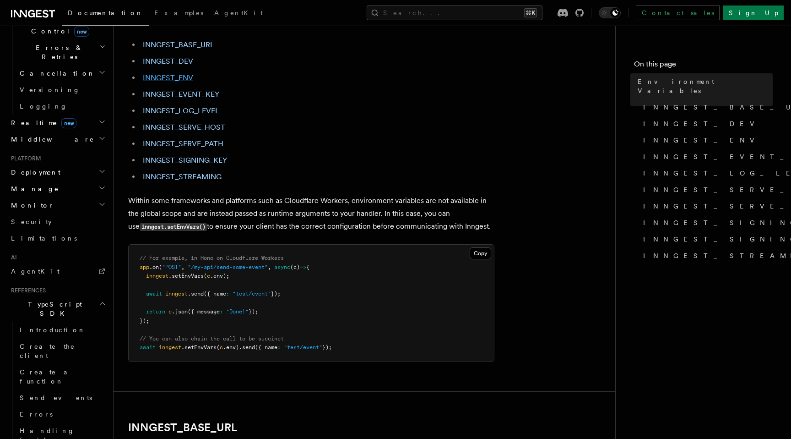
click at [183, 78] on link "INNGEST_ENV" at bounding box center [168, 77] width 50 height 9
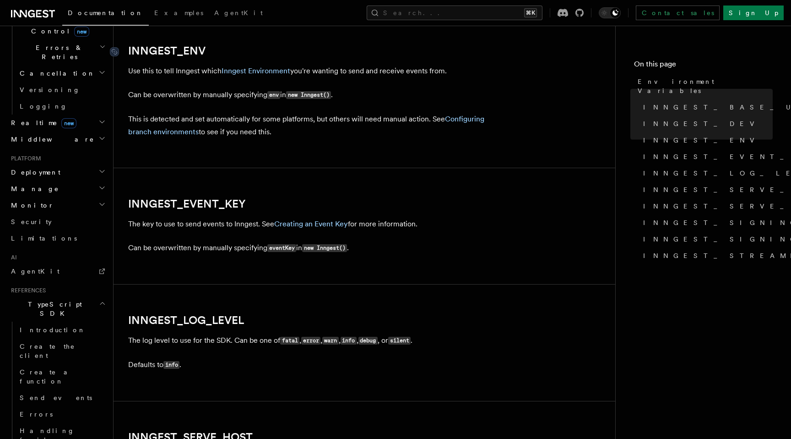
scroll to position [891, 0]
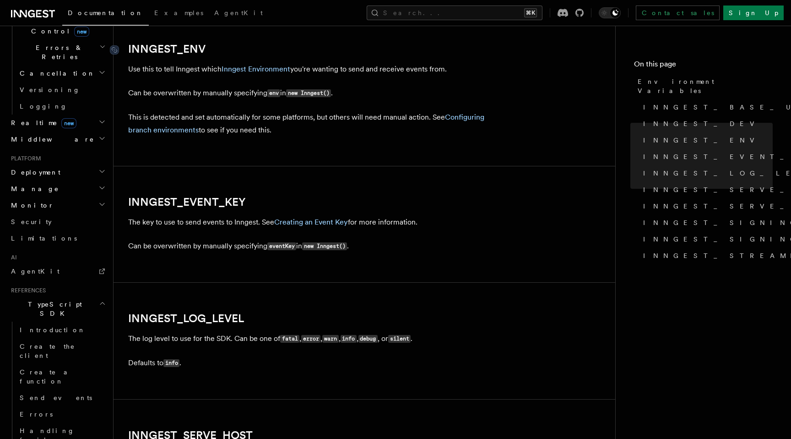
click at [186, 51] on link "INNGEST_ENV" at bounding box center [166, 49] width 77 height 13
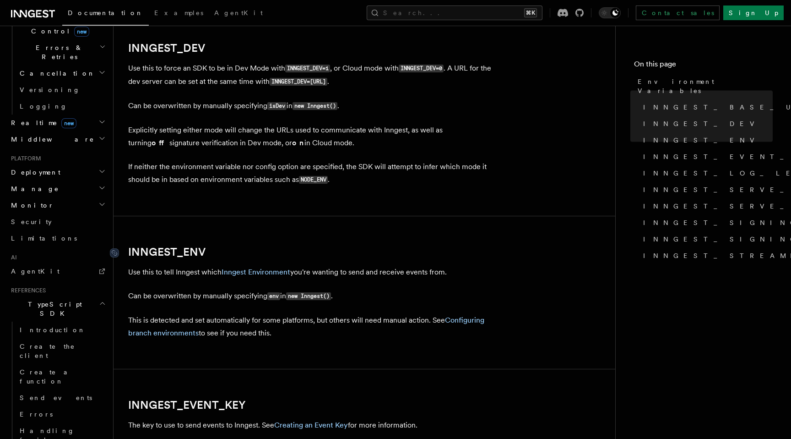
scroll to position [705, 0]
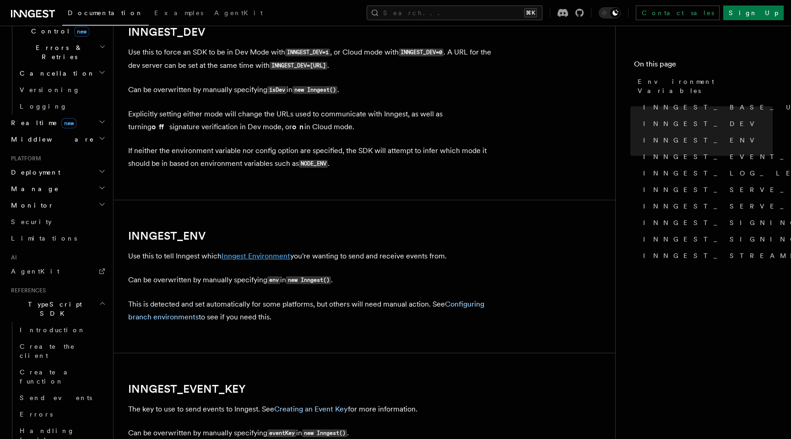
click at [266, 259] on link "Inngest Environment" at bounding box center [256, 255] width 69 height 9
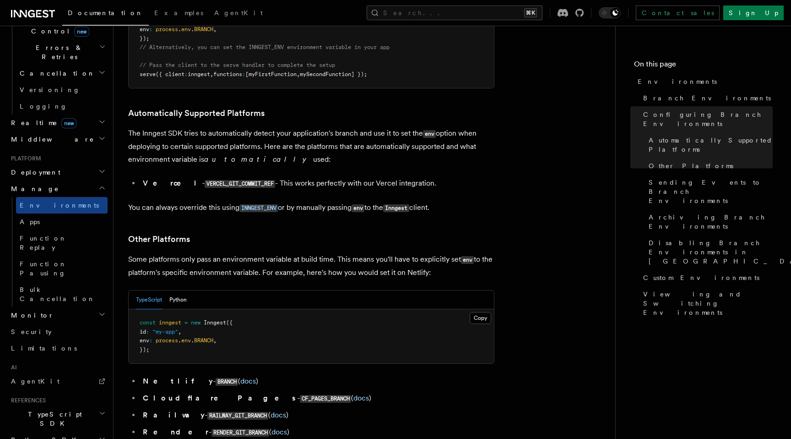
scroll to position [1049, 0]
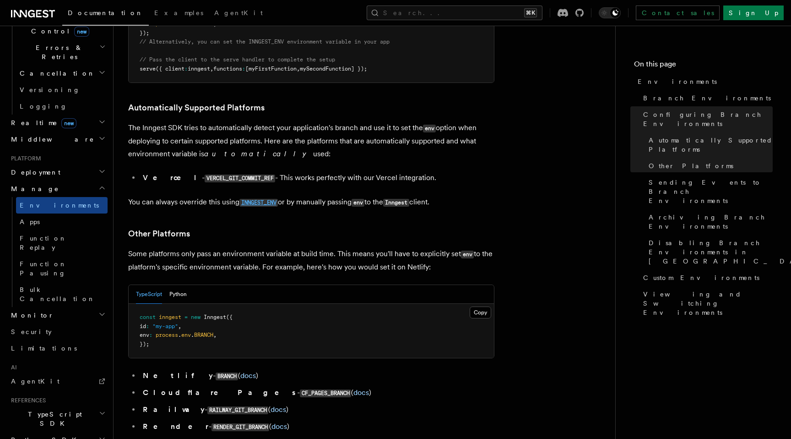
click at [266, 199] on code "INNGEST_ENV" at bounding box center [258, 203] width 38 height 8
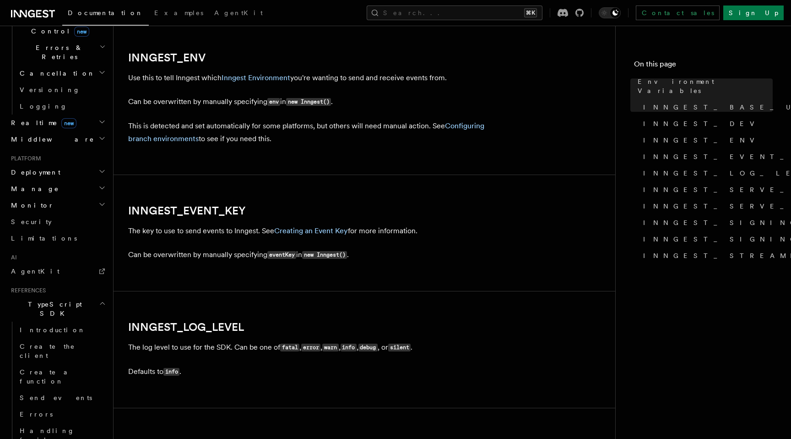
scroll to position [891, 0]
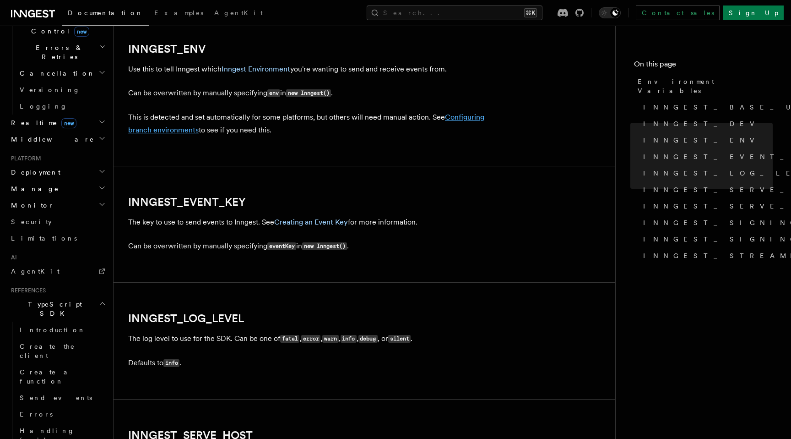
click at [180, 132] on link "Configuring branch environments" at bounding box center [306, 124] width 356 height 22
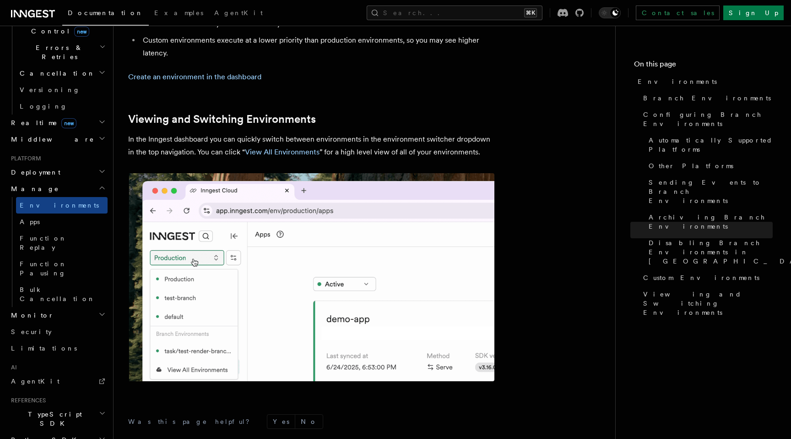
scroll to position [2074, 0]
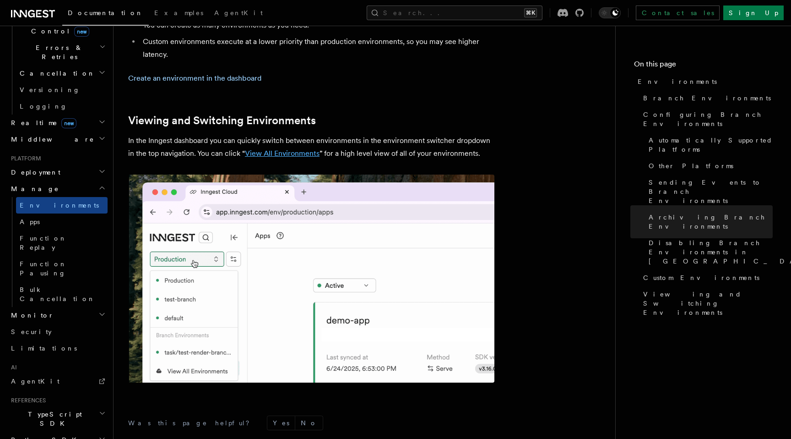
click at [286, 149] on link "View All Environments" at bounding box center [282, 153] width 75 height 9
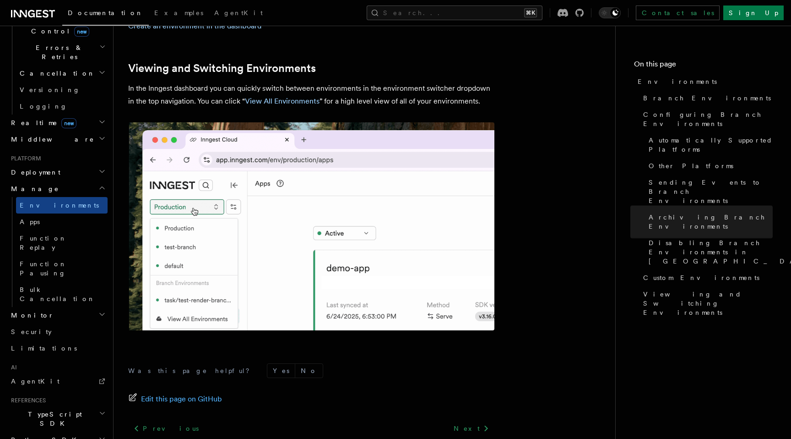
scroll to position [2141, 0]
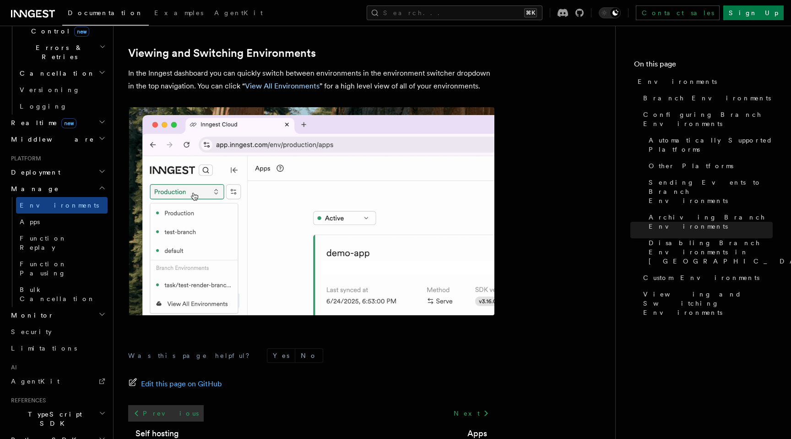
click at [160, 405] on link "Previous" at bounding box center [166, 413] width 76 height 16
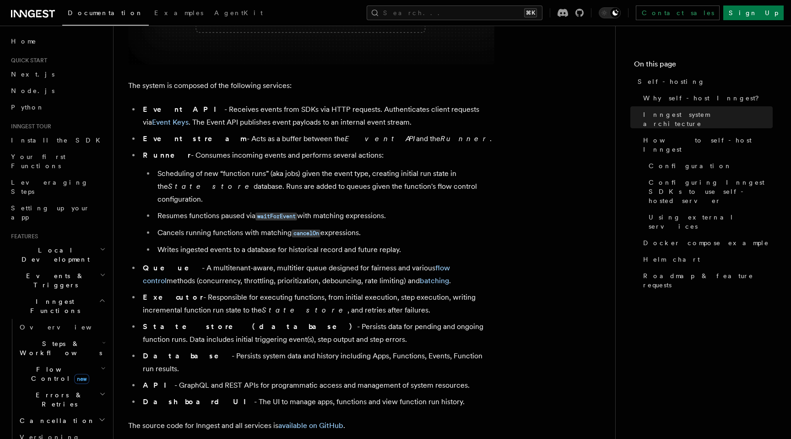
scroll to position [501, 0]
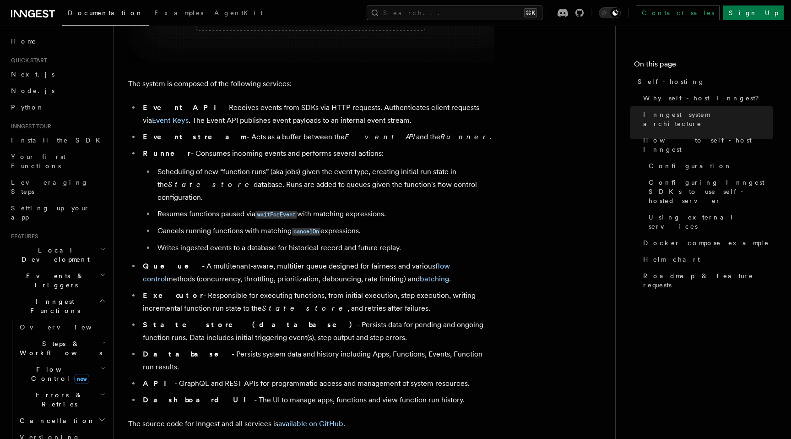
click at [77, 335] on h2 "Steps & Workflows" at bounding box center [62, 348] width 92 height 26
click at [81, 361] on link "Overview" at bounding box center [66, 369] width 83 height 16
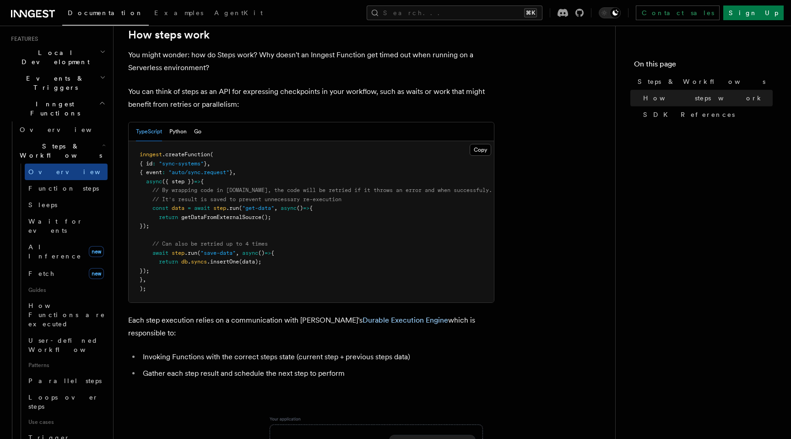
scroll to position [224, 0]
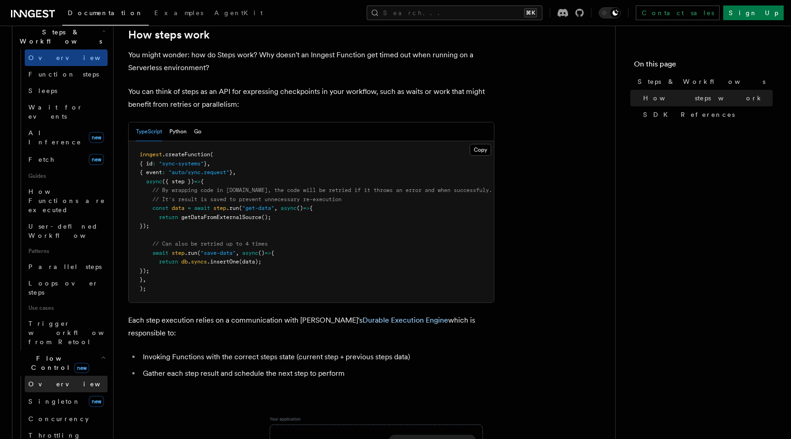
scroll to position [321, 0]
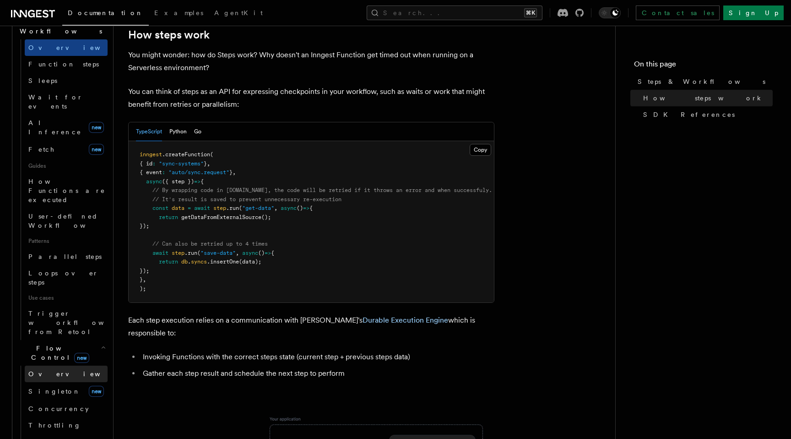
click at [62, 365] on link "Overview" at bounding box center [66, 373] width 83 height 16
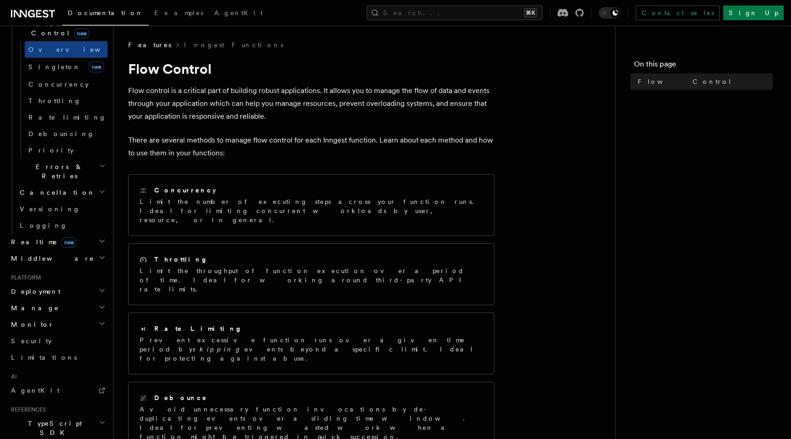
scroll to position [360, 0]
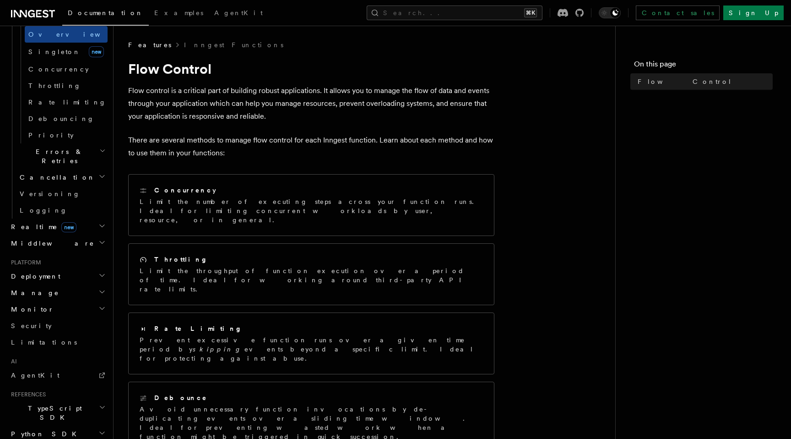
click at [78, 235] on h2 "Middleware" at bounding box center [57, 243] width 100 height 16
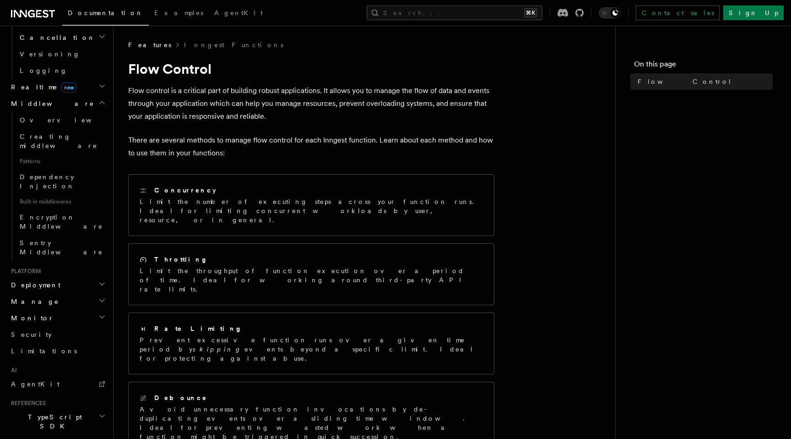
scroll to position [518, 0]
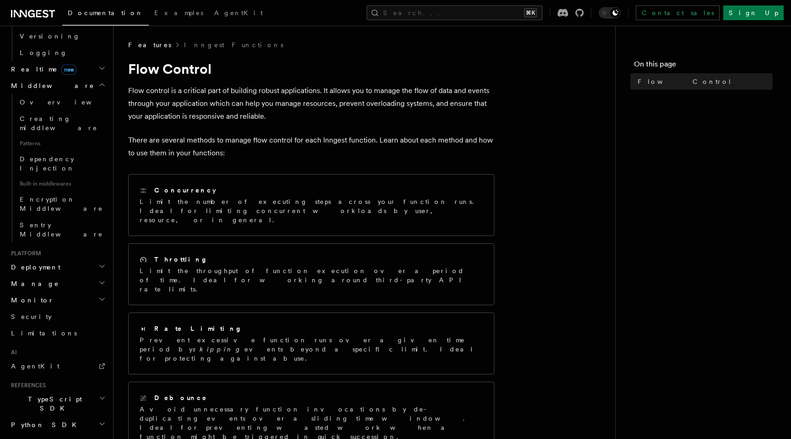
click at [53, 394] on span "TypeScript SDK" at bounding box center [53, 403] width 92 height 18
click at [54, 421] on span "Introduction" at bounding box center [53, 424] width 66 height 7
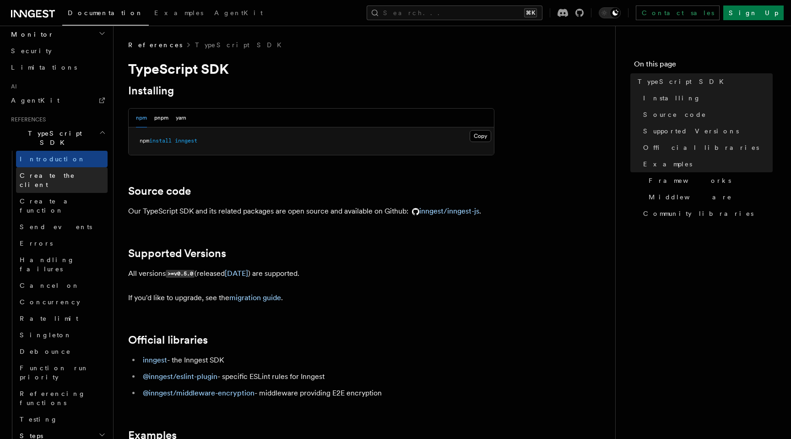
click at [51, 172] on span "Create the client" at bounding box center [47, 180] width 55 height 16
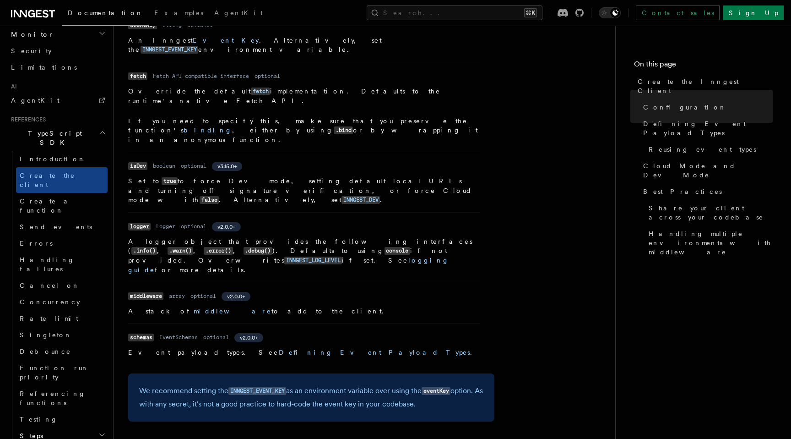
scroll to position [408, 0]
click at [342, 196] on code "INNGEST_DEV" at bounding box center [361, 200] width 38 height 8
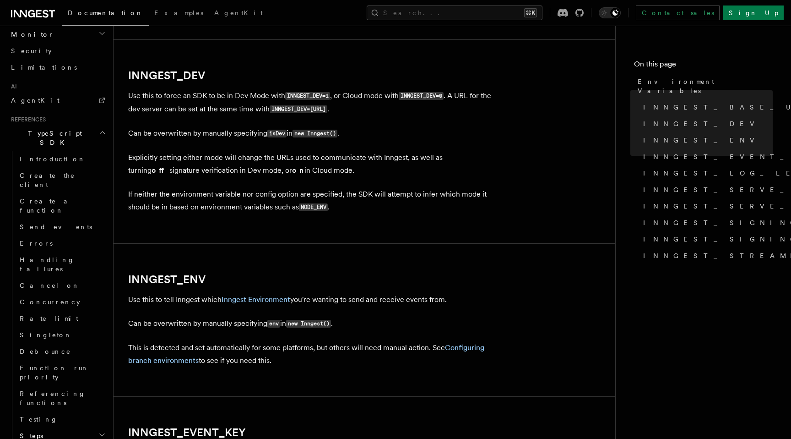
scroll to position [657, 0]
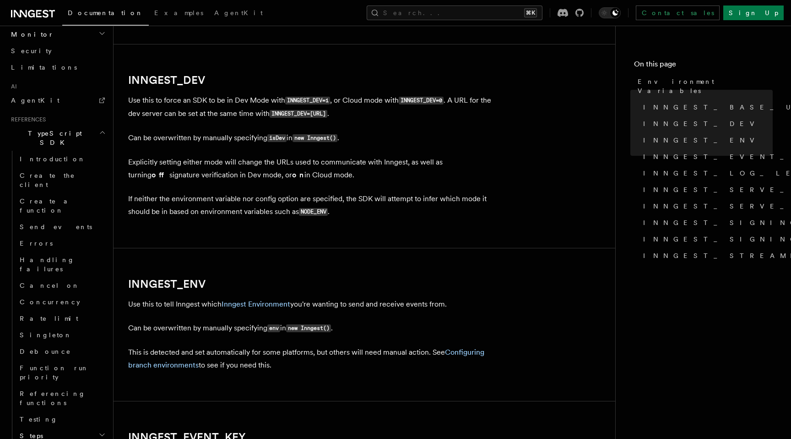
drag, startPoint x: 322, startPoint y: 115, endPoint x: 393, endPoint y: 117, distance: 71.0
click at [327, 117] on code "INNGEST_DEV=[URL]" at bounding box center [299, 114] width 58 height 8
copy code "[URL]"
click at [53, 343] on link "Debounce" at bounding box center [62, 351] width 92 height 16
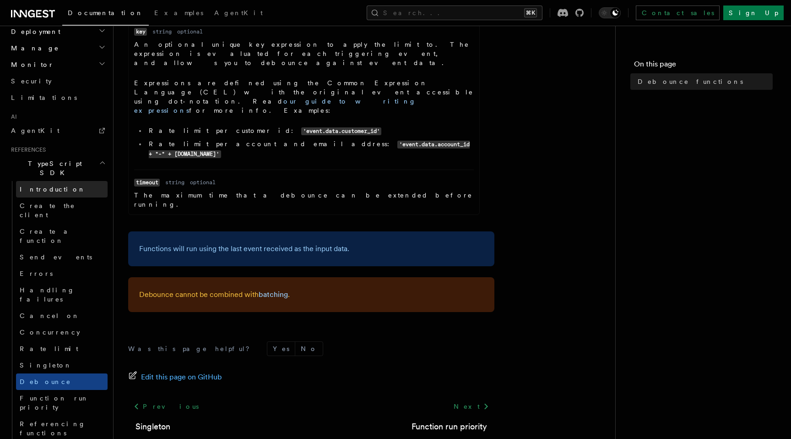
scroll to position [489, 0]
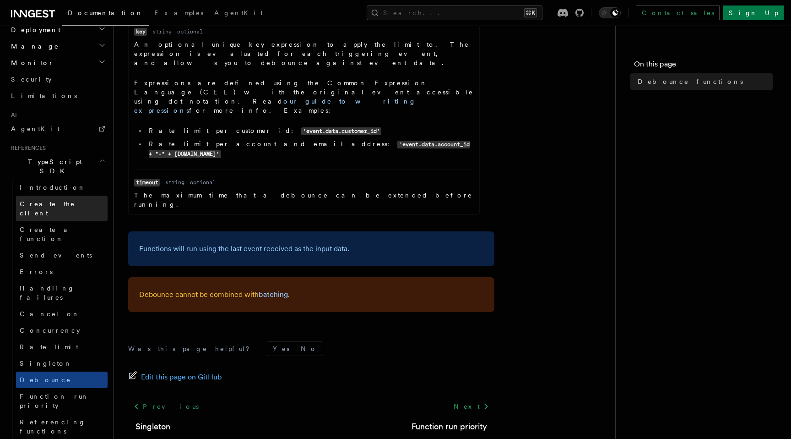
click at [53, 196] on link "Create the client" at bounding box center [62, 209] width 92 height 26
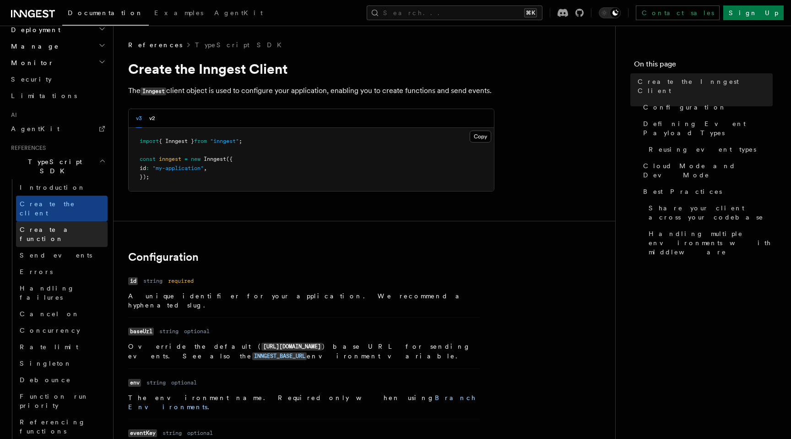
click at [54, 226] on span "Create a function" at bounding box center [47, 234] width 54 height 16
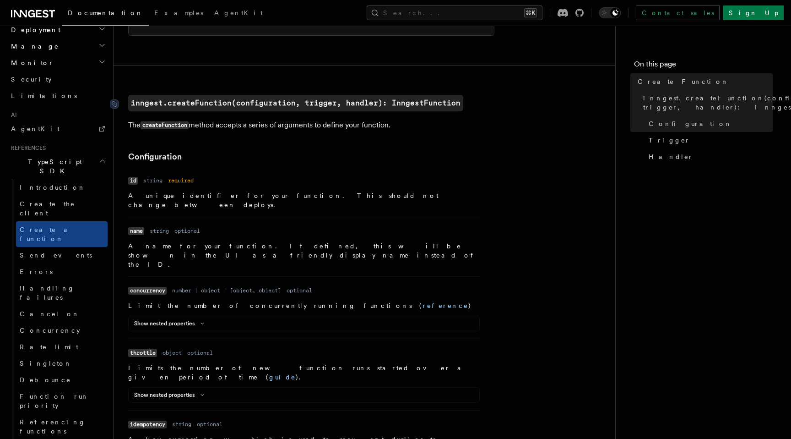
scroll to position [174, 0]
click at [68, 247] on link "Send events" at bounding box center [62, 255] width 92 height 16
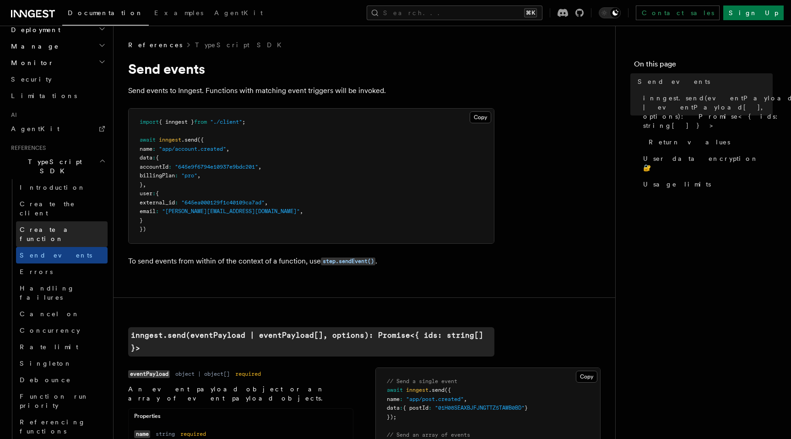
click at [51, 226] on span "Create a function" at bounding box center [47, 234] width 54 height 16
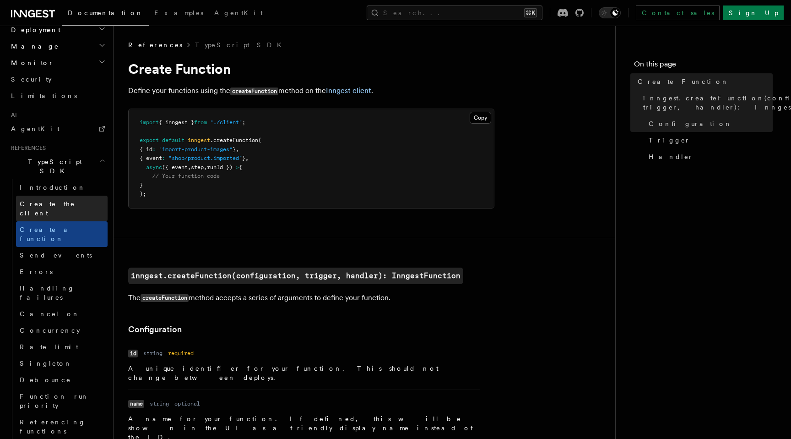
click at [54, 196] on link "Create the client" at bounding box center [62, 209] width 92 height 26
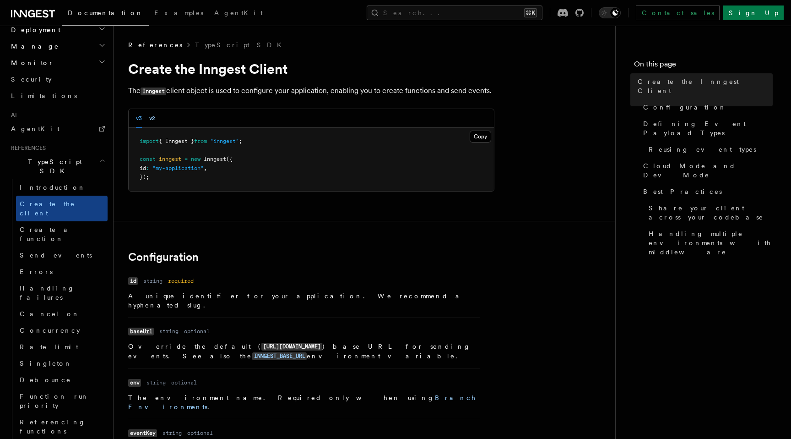
click at [151, 120] on button "v2" at bounding box center [152, 118] width 6 height 19
click at [136, 120] on div "v3 v2" at bounding box center [311, 118] width 365 height 19
click at [139, 121] on button "v3" at bounding box center [139, 118] width 6 height 19
click at [228, 141] on span ""inngest"" at bounding box center [224, 141] width 29 height 6
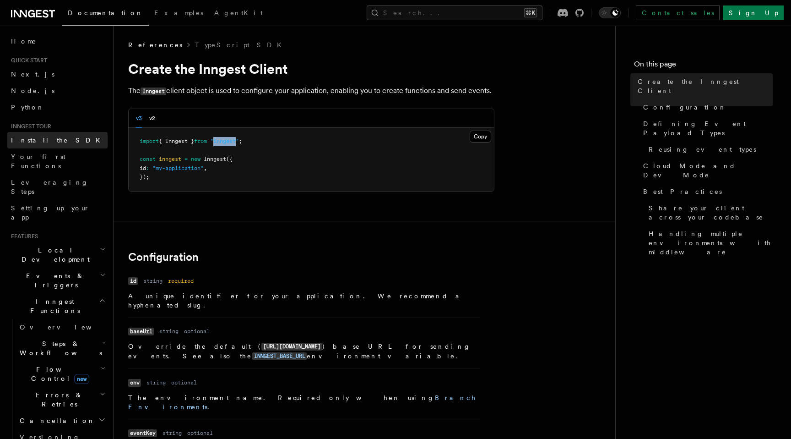
click at [53, 139] on span "Install the SDK" at bounding box center [58, 139] width 95 height 7
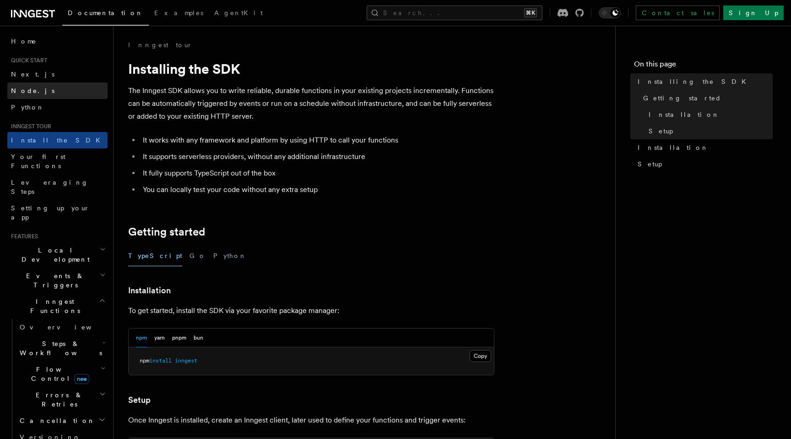
click at [32, 90] on span "Node.js" at bounding box center [32, 90] width 43 height 7
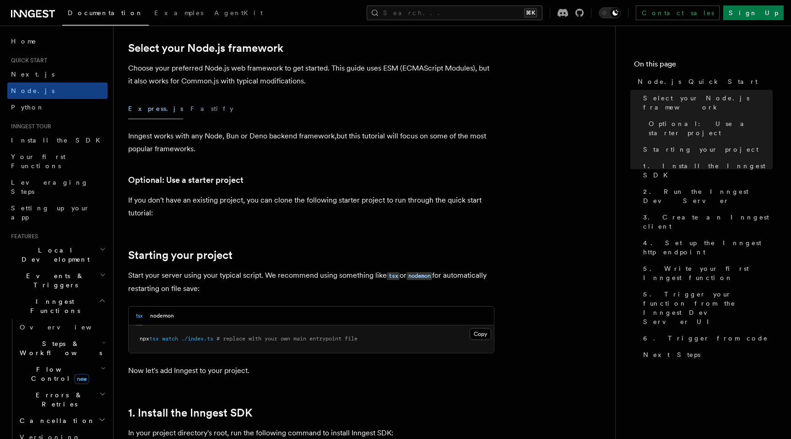
scroll to position [184, 0]
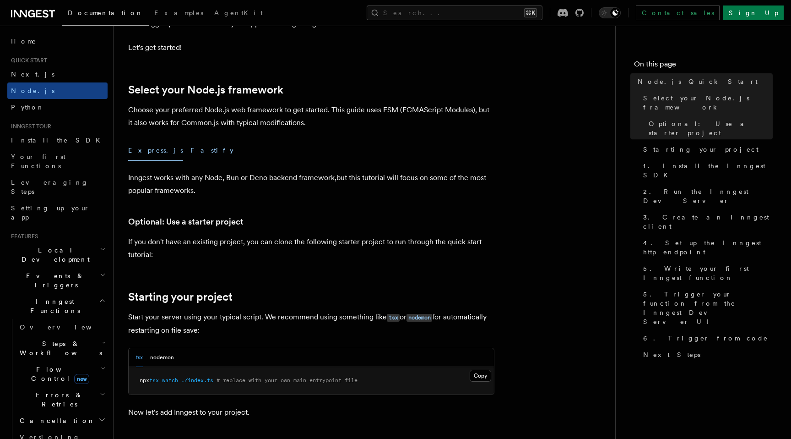
click at [190, 152] on button "Fastify" at bounding box center [211, 150] width 43 height 21
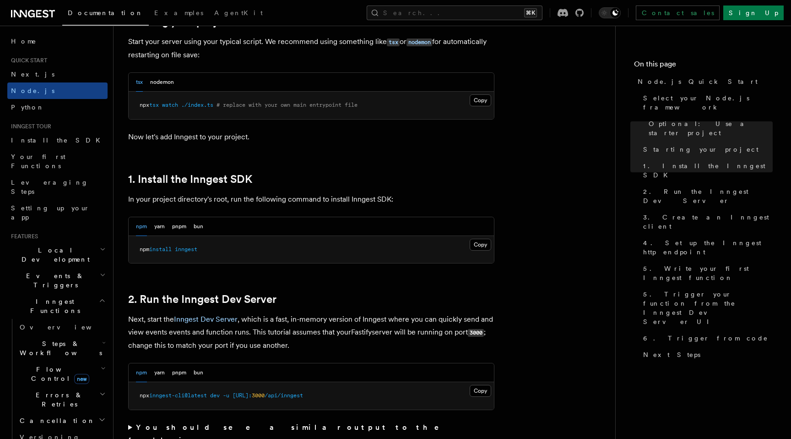
scroll to position [460, 0]
click at [200, 224] on button "bun" at bounding box center [199, 225] width 10 height 19
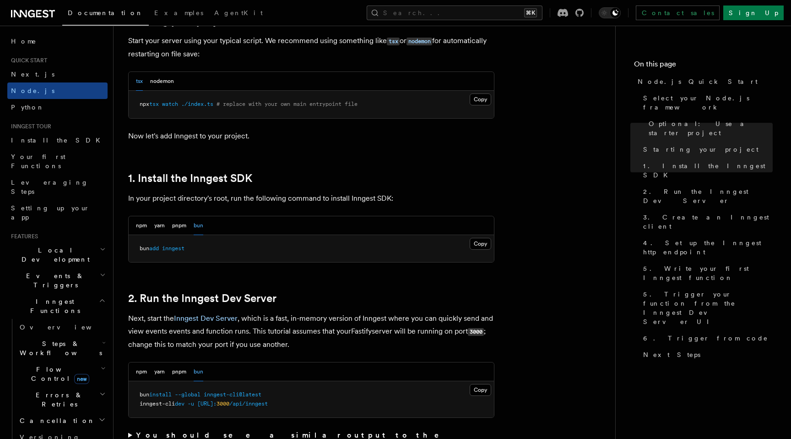
click at [148, 249] on span "bun" at bounding box center [145, 248] width 10 height 6
copy article "bun add inngest"
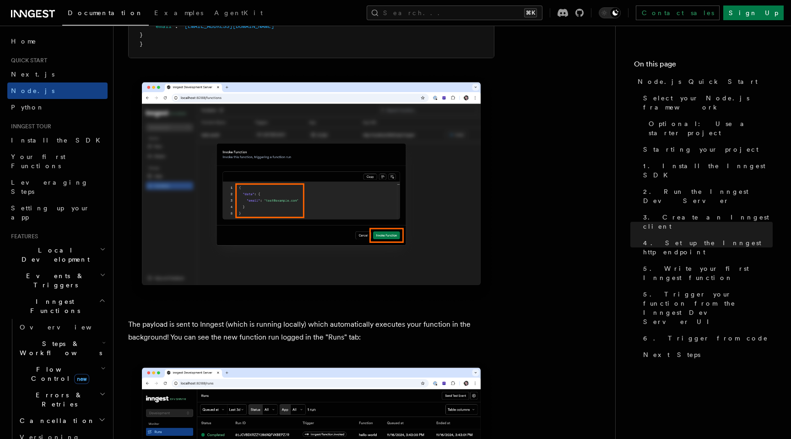
scroll to position [2941, 0]
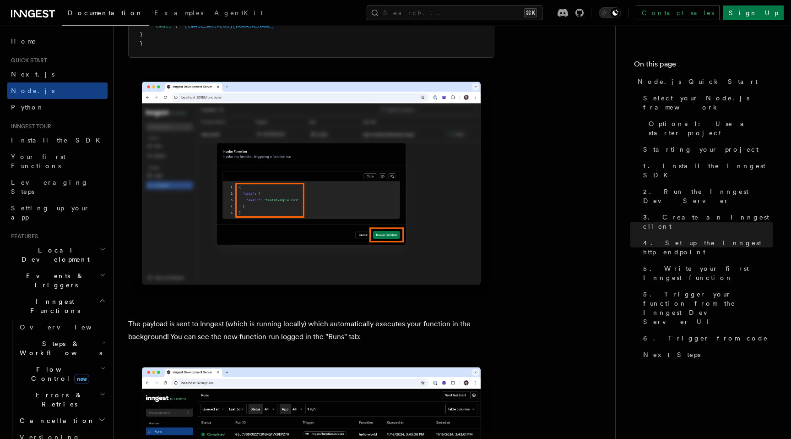
click at [72, 267] on h2 "Events & Triggers" at bounding box center [57, 280] width 100 height 26
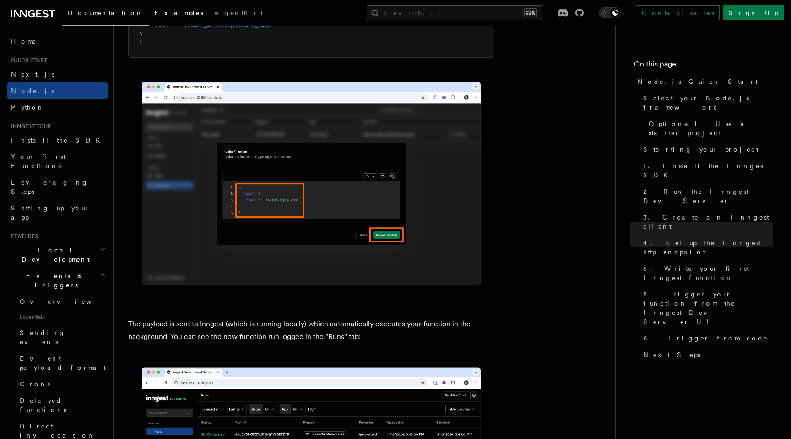
click at [149, 17] on link "Examples" at bounding box center [179, 14] width 60 height 22
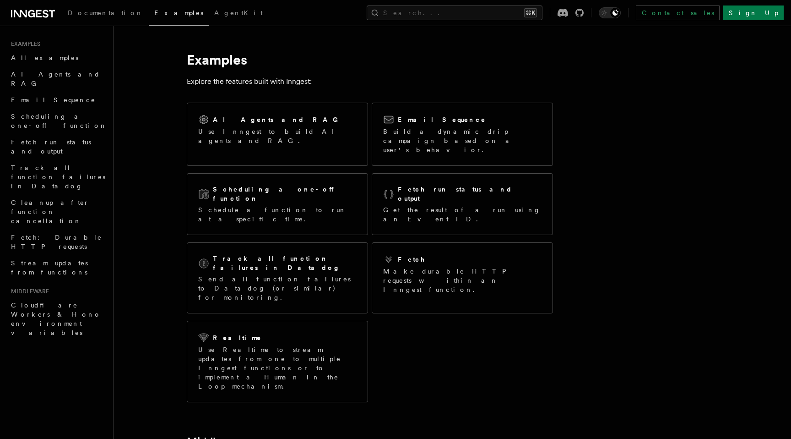
click at [29, 13] on icon at bounding box center [33, 13] width 44 height 11
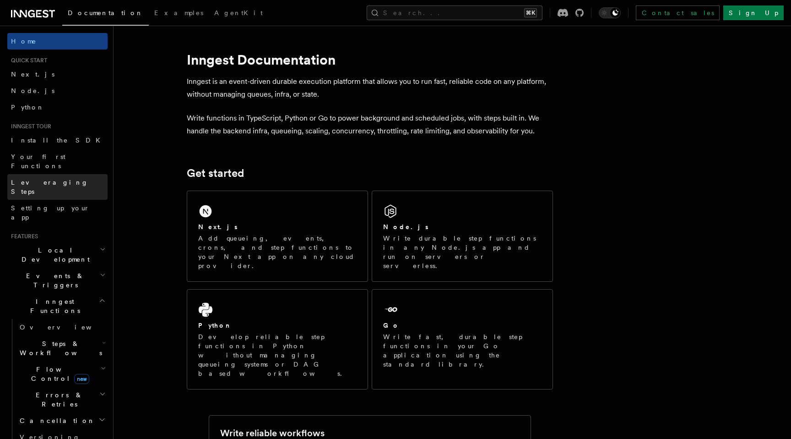
click at [70, 175] on link "Leveraging Steps" at bounding box center [57, 187] width 100 height 26
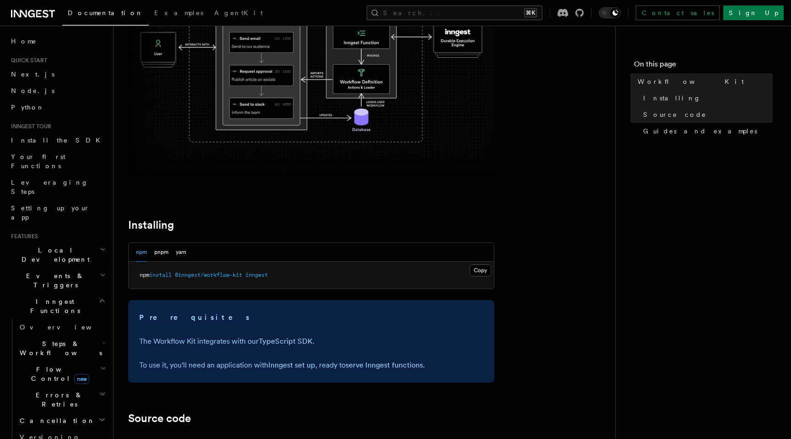
scroll to position [177, 0]
click at [480, 273] on button "Copy Copied" at bounding box center [481, 270] width 22 height 12
drag, startPoint x: 179, startPoint y: 275, endPoint x: 287, endPoint y: 275, distance: 107.6
click at [287, 275] on pre "npm install @inngest/workflow-kit inngest" at bounding box center [311, 274] width 365 height 27
copy span "@inngest/workflow-kit inngest"
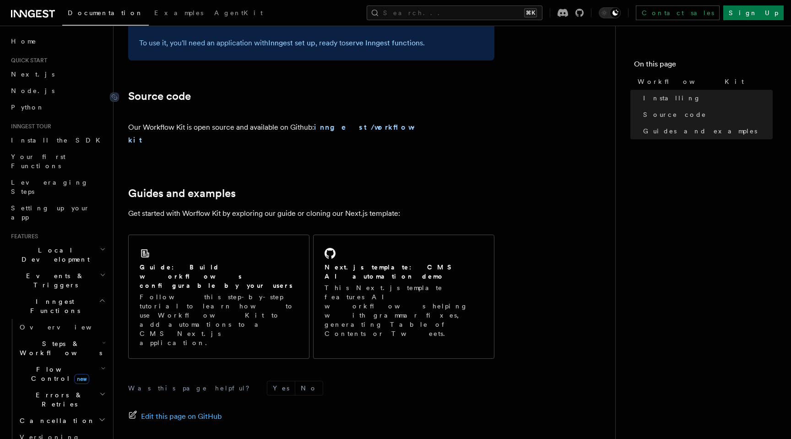
scroll to position [501, 0]
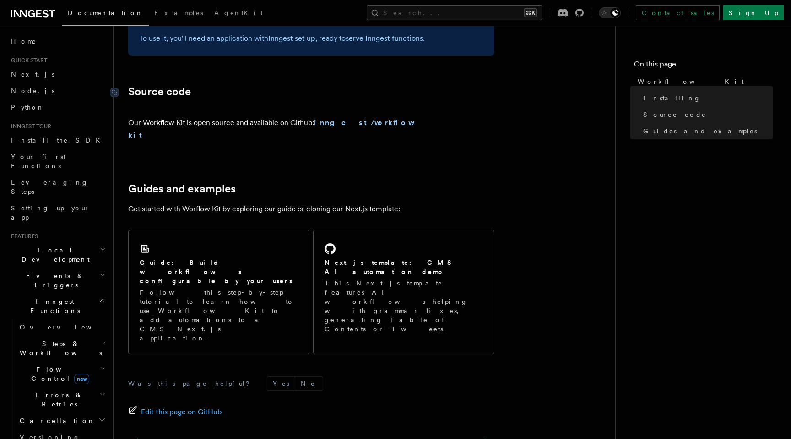
scroll to position [534, 0]
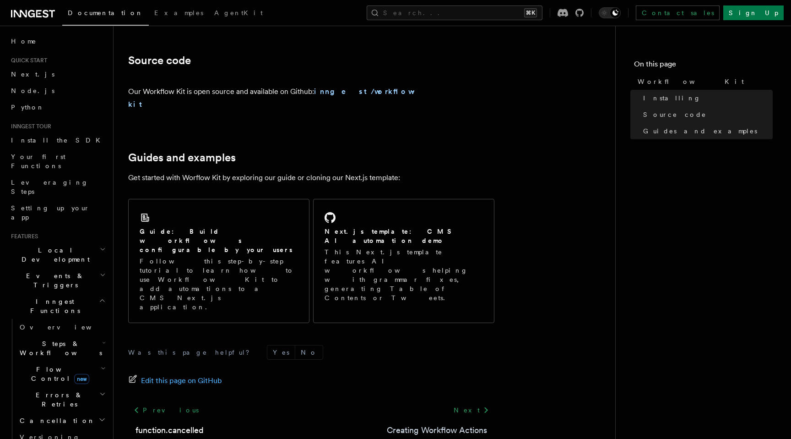
click at [413, 424] on link "Creating Workflow Actions" at bounding box center [437, 430] width 100 height 13
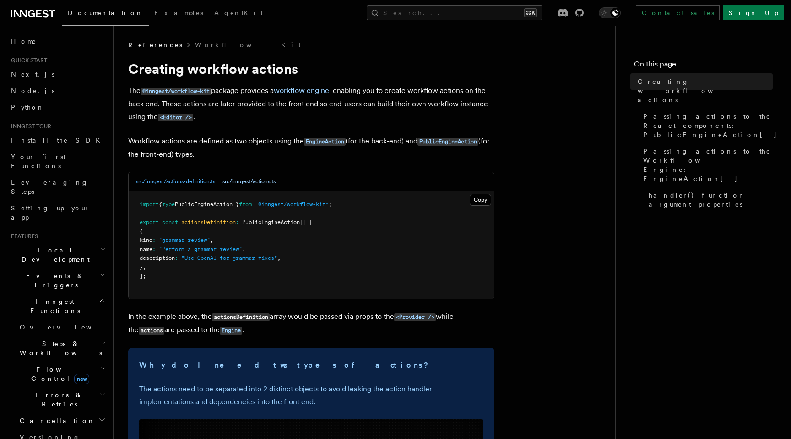
click at [248, 184] on button "src/inngest/actions.ts" at bounding box center [249, 181] width 53 height 19
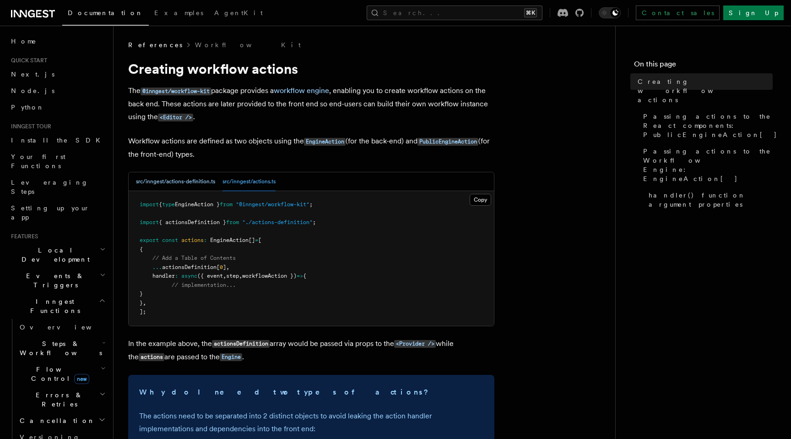
click at [180, 179] on button "src/inngest/actions-definition.ts" at bounding box center [175, 181] width 79 height 19
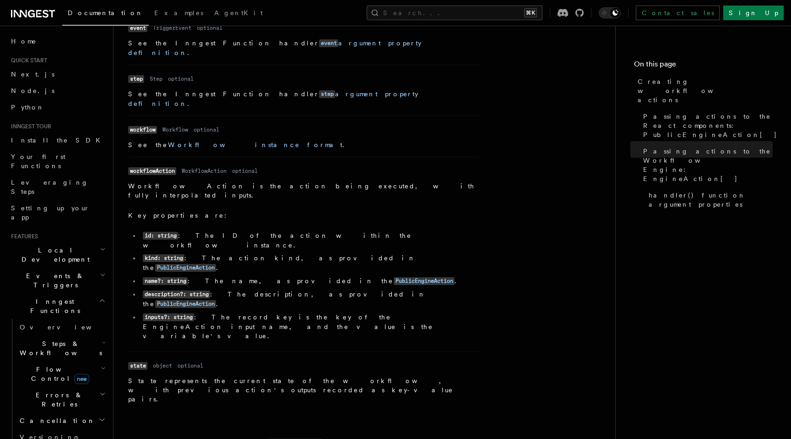
scroll to position [1278, 0]
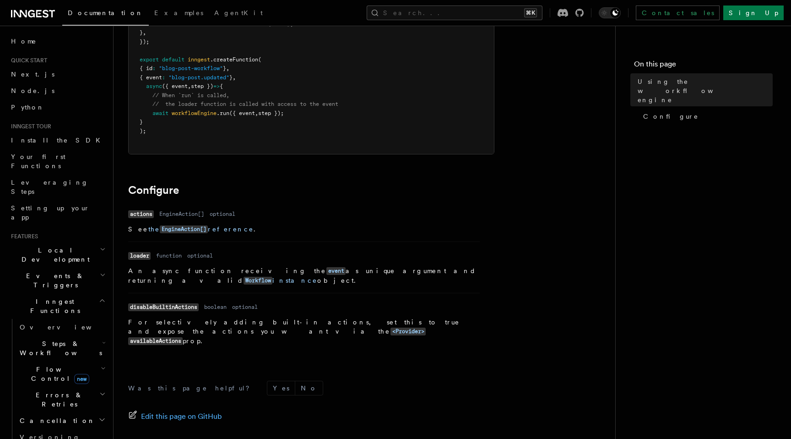
scroll to position [274, 0]
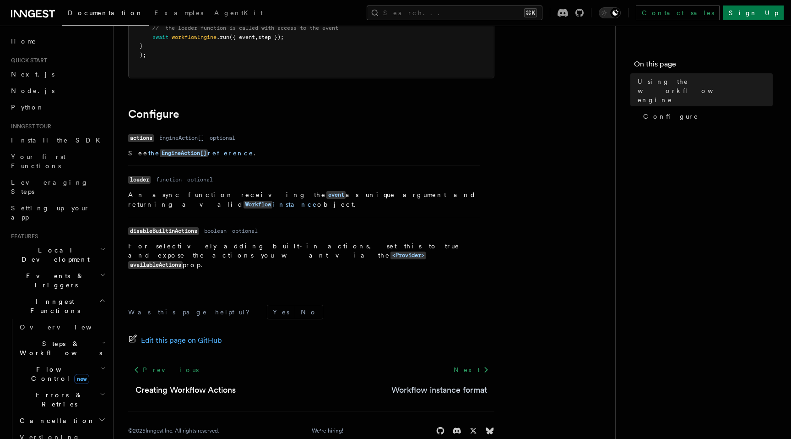
click at [423, 383] on link "Workflow instance format" at bounding box center [439, 389] width 96 height 13
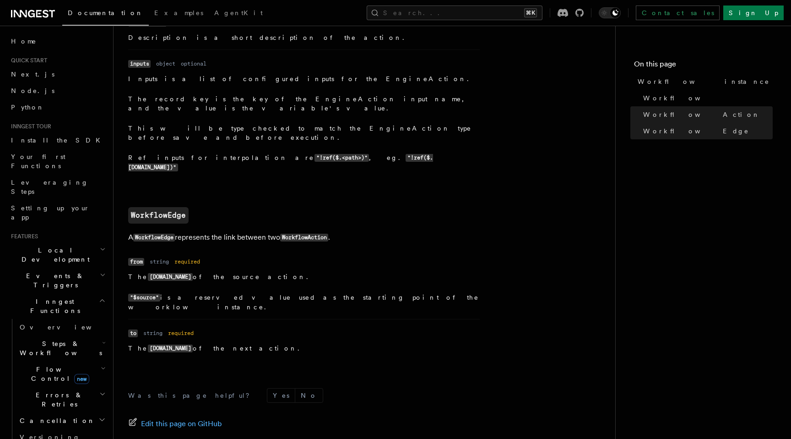
scroll to position [980, 0]
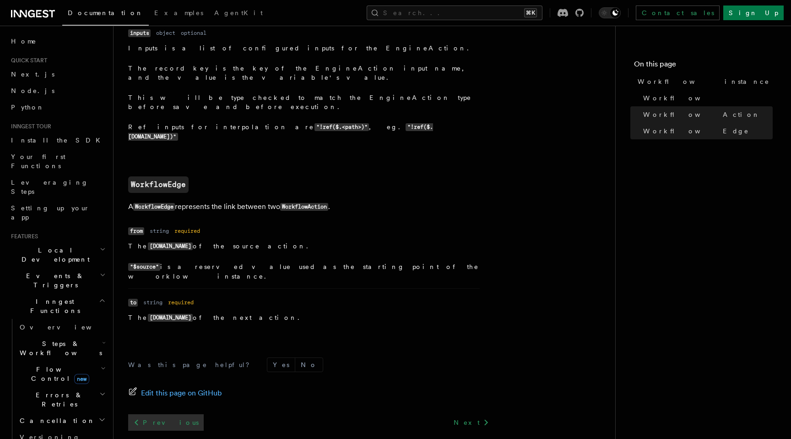
click at [144, 414] on link "Previous" at bounding box center [166, 422] width 76 height 16
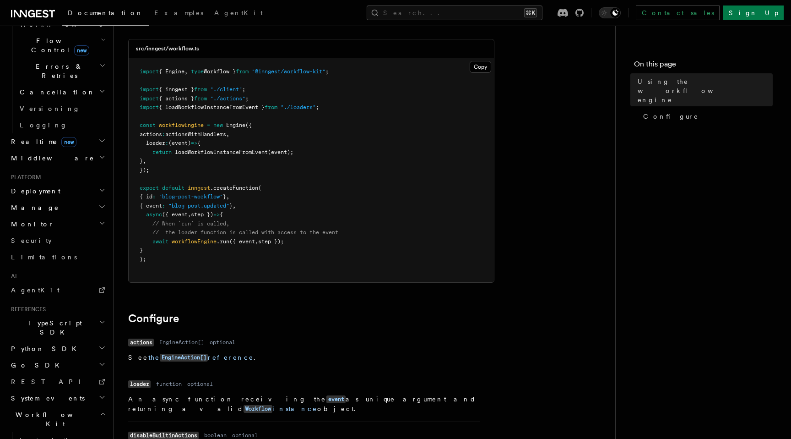
scroll to position [376, 0]
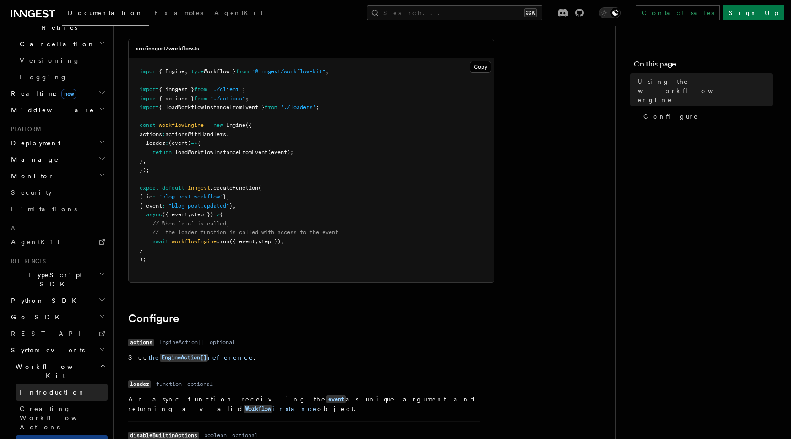
click at [49, 384] on link "Introduction" at bounding box center [62, 392] width 92 height 16
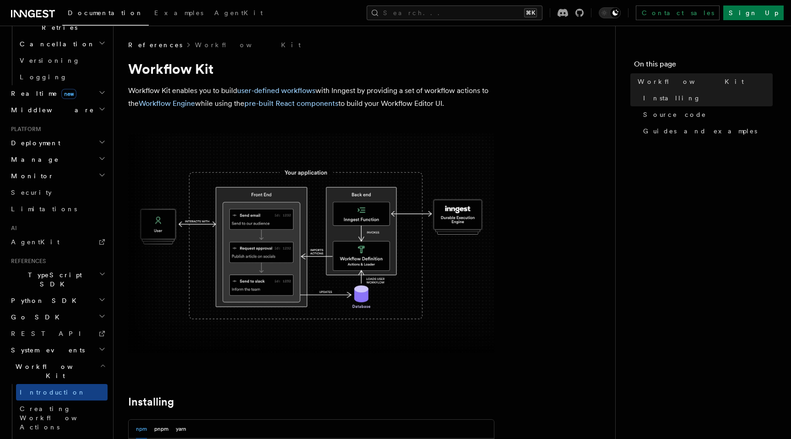
click at [54, 342] on h2 "System events" at bounding box center [57, 350] width 100 height 16
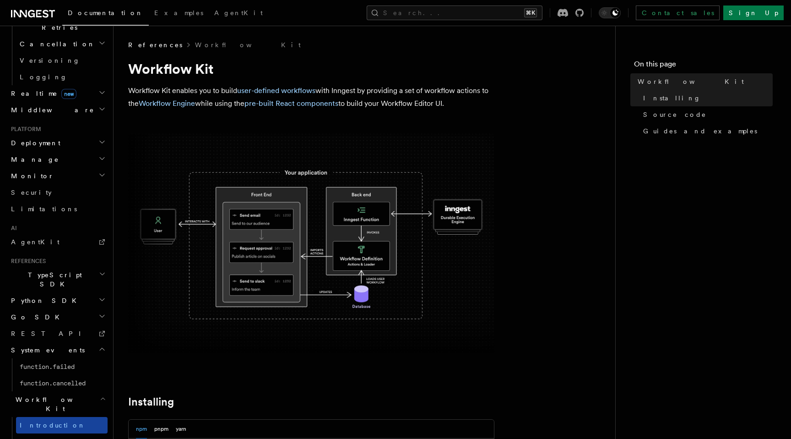
click at [62, 417] on link "Introduction" at bounding box center [62, 425] width 92 height 16
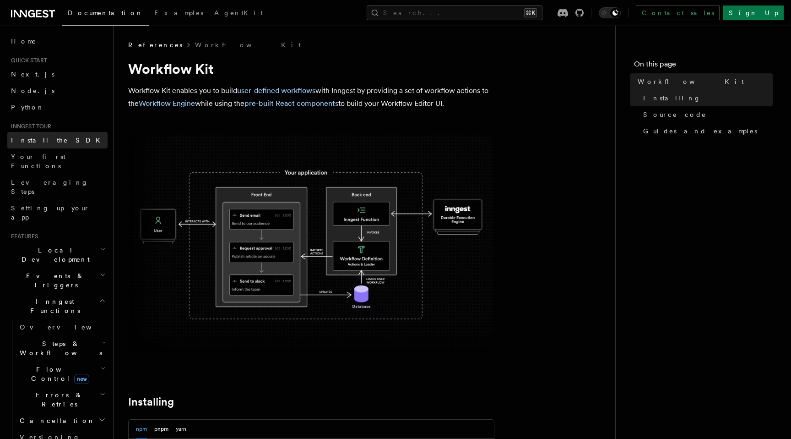
click at [48, 141] on span "Install the SDK" at bounding box center [58, 139] width 95 height 7
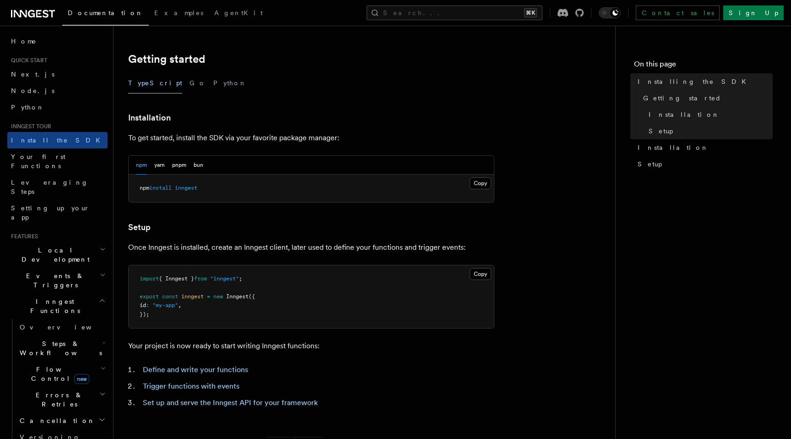
scroll to position [193, 0]
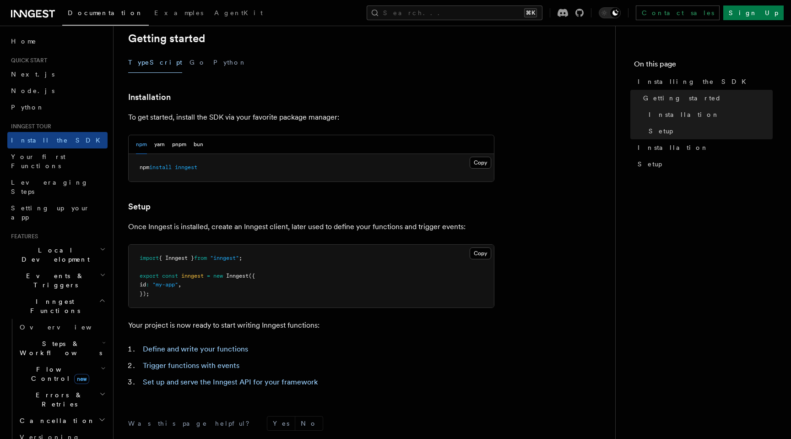
click at [70, 242] on h2 "Local Development" at bounding box center [57, 255] width 100 height 26
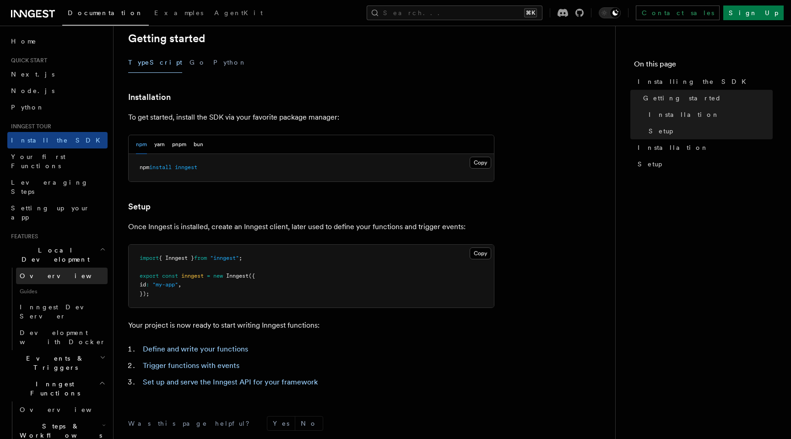
click at [58, 267] on link "Overview" at bounding box center [62, 275] width 92 height 16
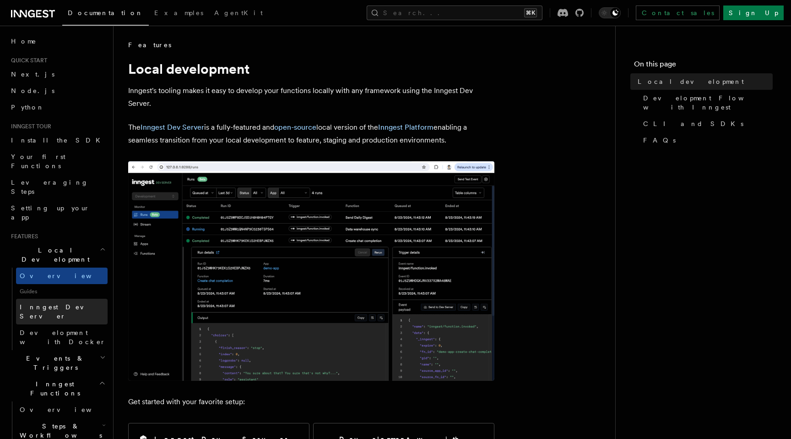
click at [67, 303] on span "Inngest Dev Server" at bounding box center [59, 311] width 78 height 16
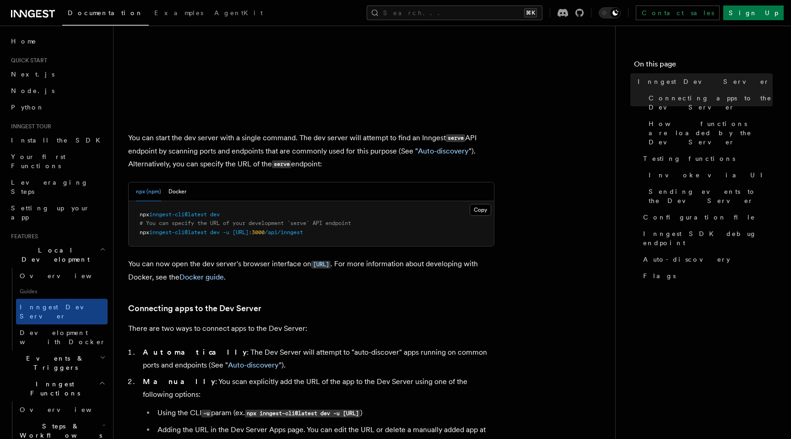
scroll to position [292, 0]
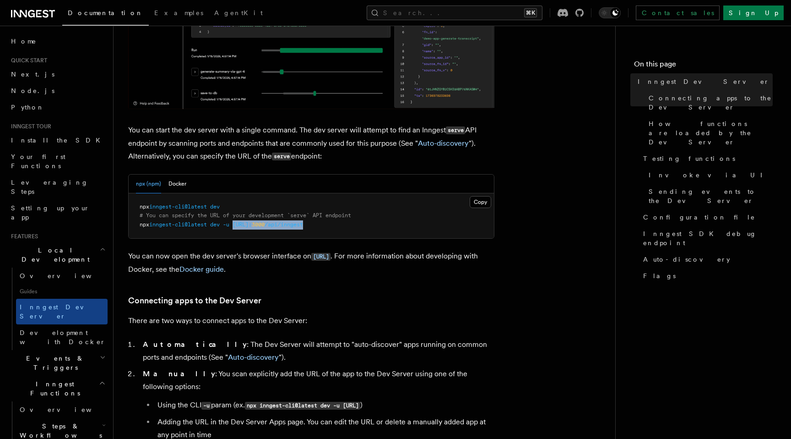
drag, startPoint x: 238, startPoint y: 225, endPoint x: 356, endPoint y: 225, distance: 118.1
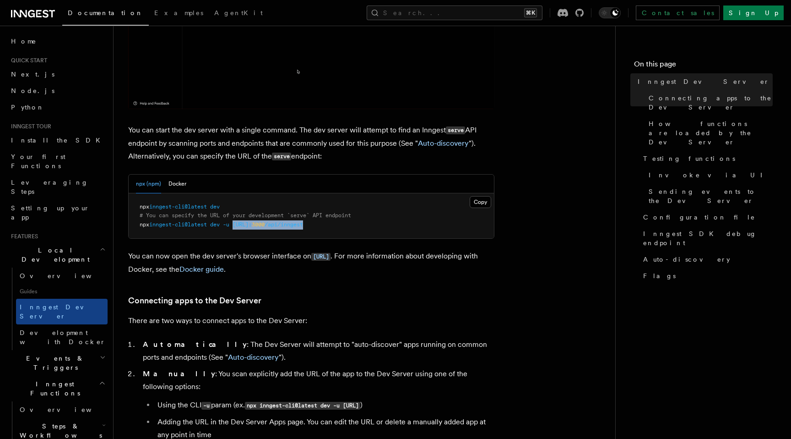
click at [357, 225] on pre "npx inngest-cli@latest dev # You can specify the URL of your development `serve…" at bounding box center [311, 215] width 365 height 45
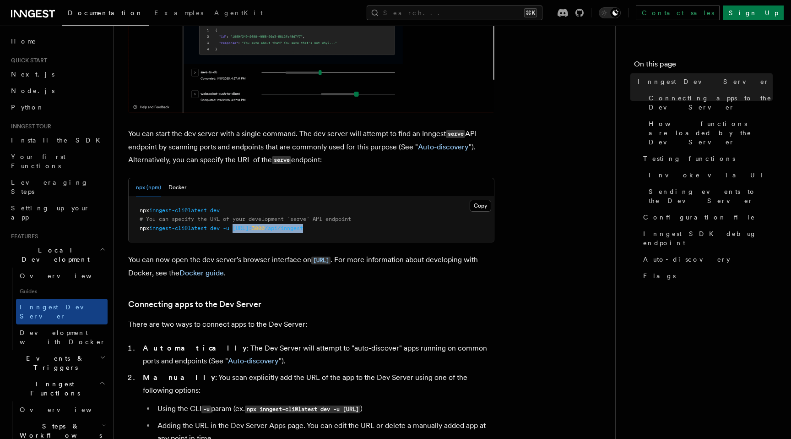
scroll to position [318, 0]
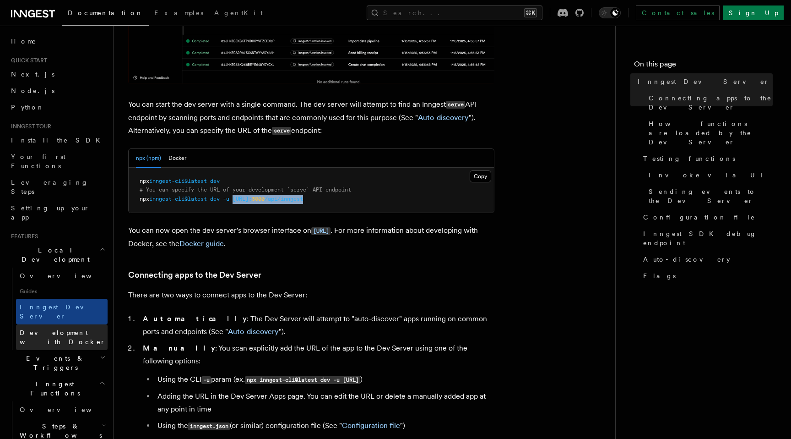
click at [80, 329] on span "Development with Docker" at bounding box center [63, 337] width 86 height 16
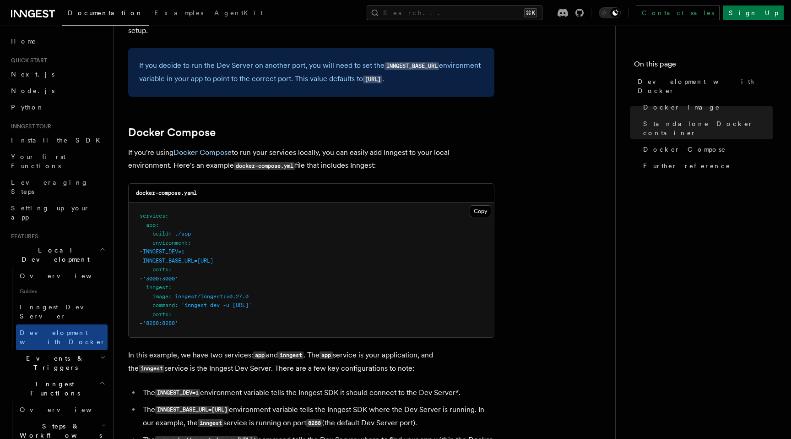
scroll to position [522, 0]
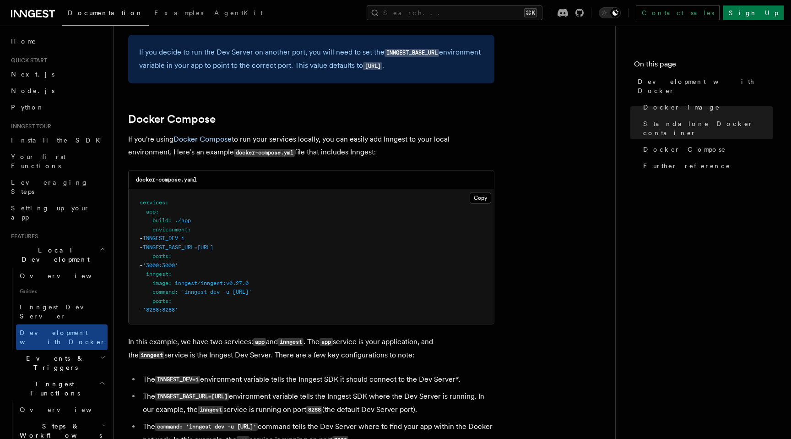
drag, startPoint x: 235, startPoint y: 296, endPoint x: 319, endPoint y: 294, distance: 83.8
click at [252, 294] on span "'inngest dev -u [URL]'" at bounding box center [216, 291] width 71 height 6
click at [288, 298] on pre "services : app : build : ./app environment : - INNGEST_DEV=1 - INNGEST_BASE_URL…" at bounding box center [311, 256] width 365 height 135
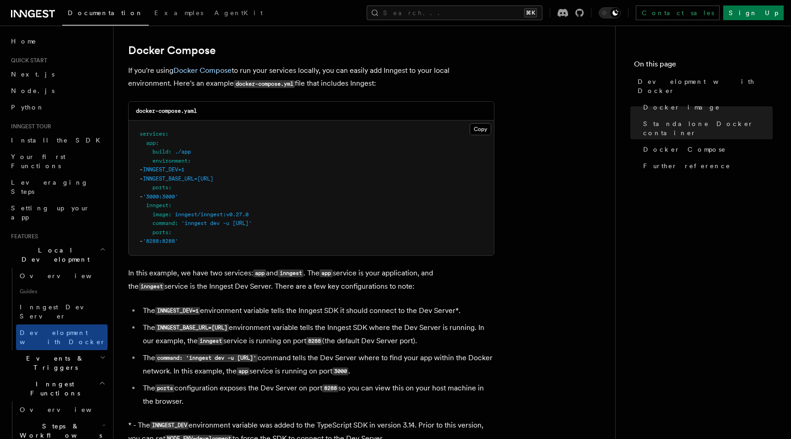
scroll to position [596, 0]
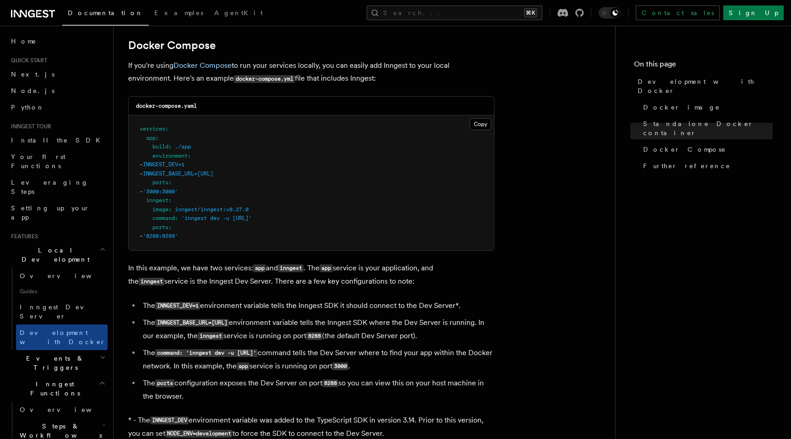
drag, startPoint x: 235, startPoint y: 222, endPoint x: 325, endPoint y: 224, distance: 90.2
click at [325, 224] on pre "services : app : build : ./app environment : - INNGEST_DEV=1 - INNGEST_BASE_URL…" at bounding box center [311, 182] width 365 height 135
copy span "[URL]"
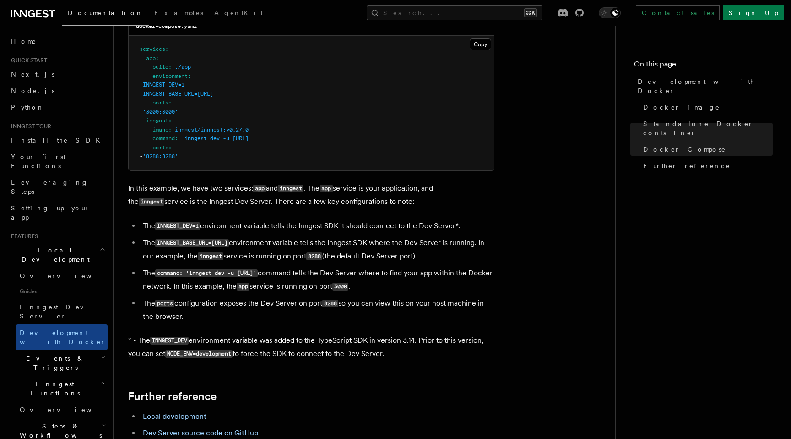
scroll to position [667, 0]
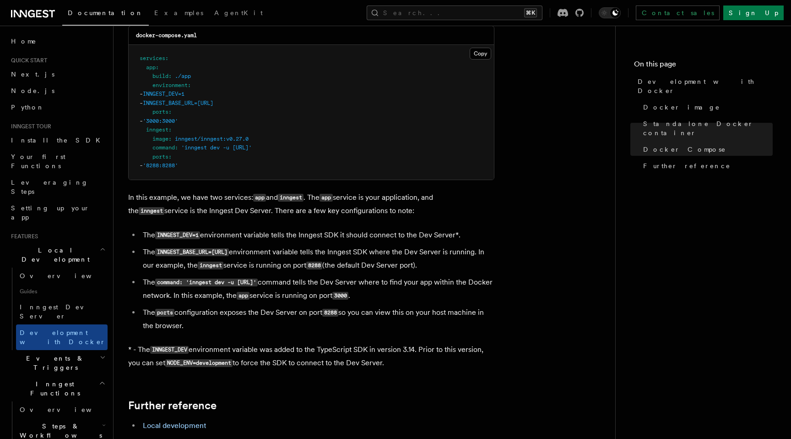
click at [188, 367] on code "NODE_ENV=development" at bounding box center [198, 363] width 67 height 8
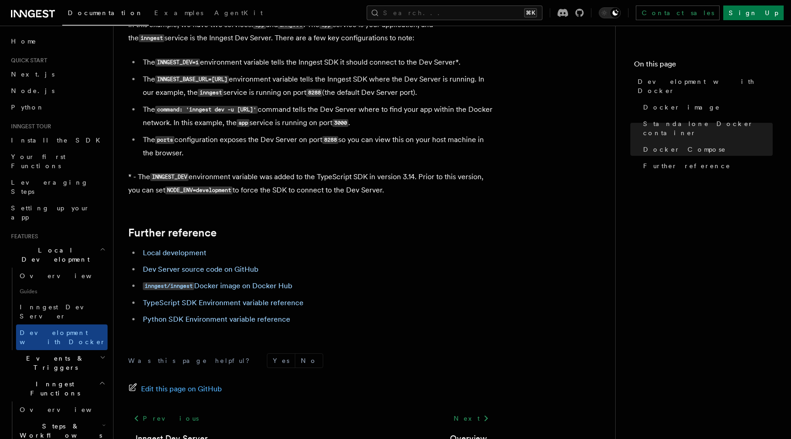
scroll to position [849, 0]
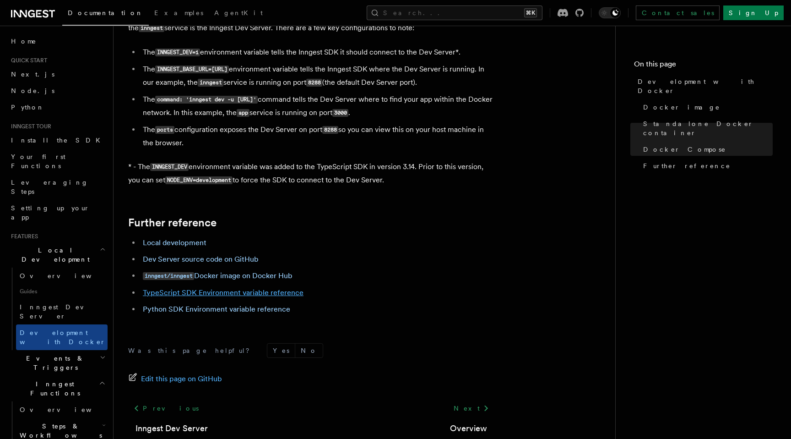
click at [232, 293] on link "TypeScript SDK Environment variable reference" at bounding box center [223, 292] width 161 height 9
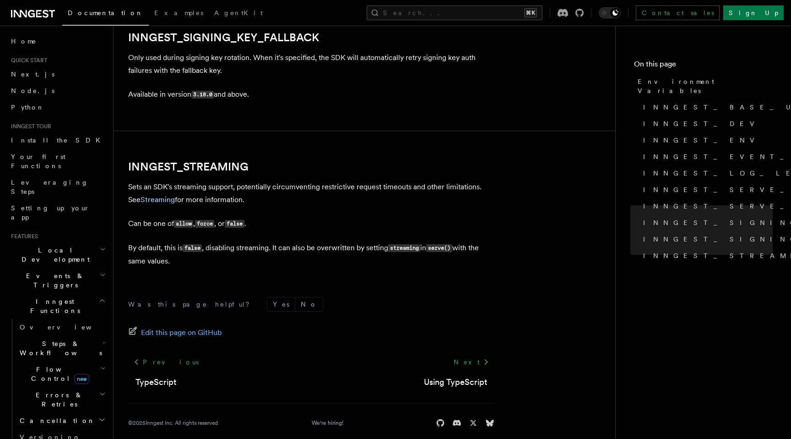
scroll to position [1765, 0]
